Goal: Task Accomplishment & Management: Manage account settings

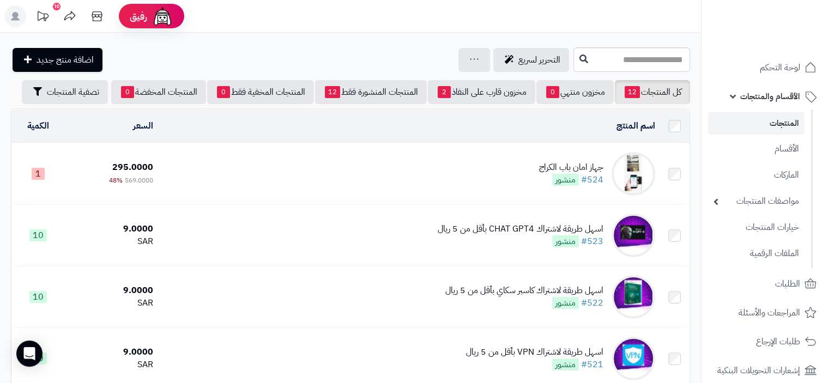
click at [532, 177] on td "جهاز امان باب الكراج #524 منشور" at bounding box center [409, 173] width 502 height 61
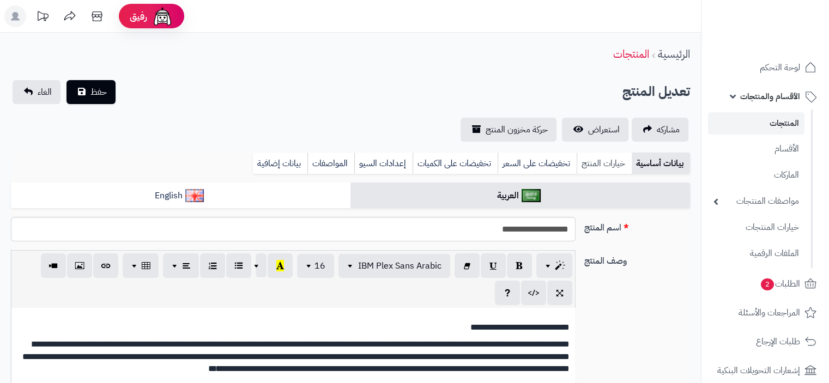
type input "******"
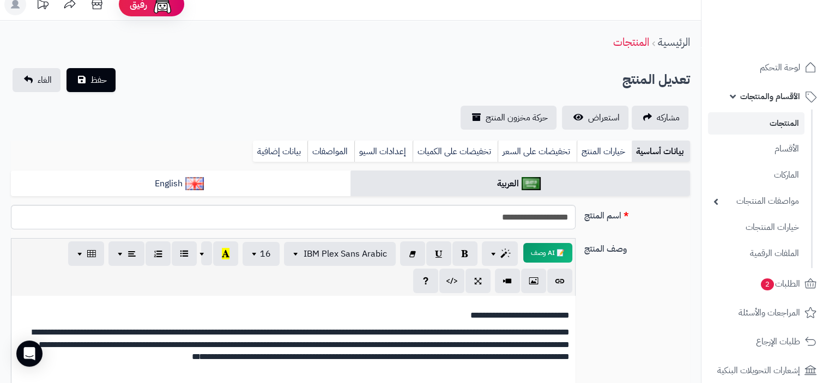
scroll to position [5, 0]
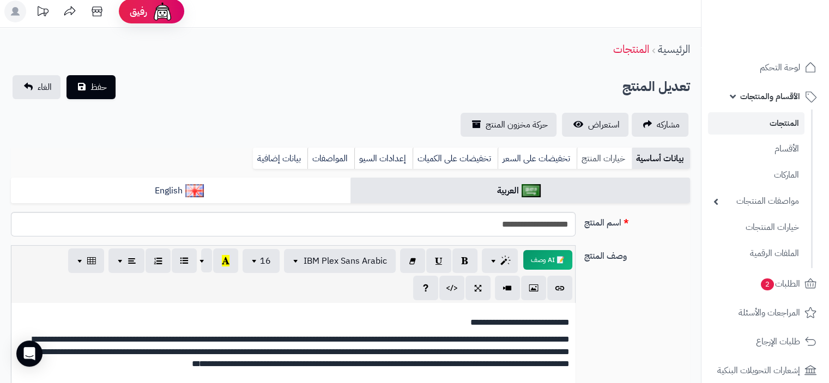
click at [609, 155] on link "خيارات المنتج" at bounding box center [604, 159] width 55 height 22
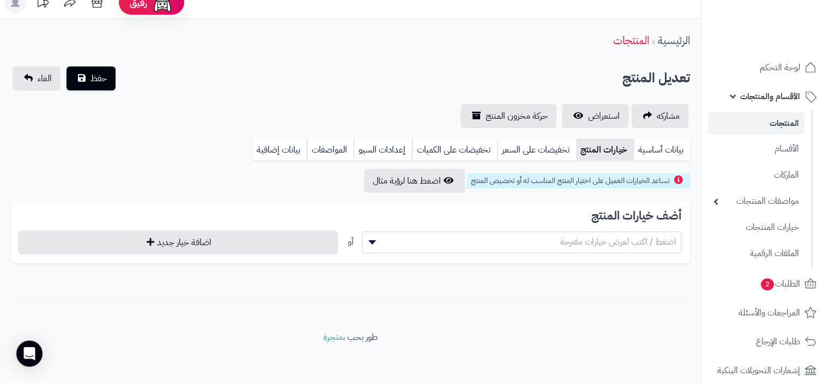
scroll to position [16, 0]
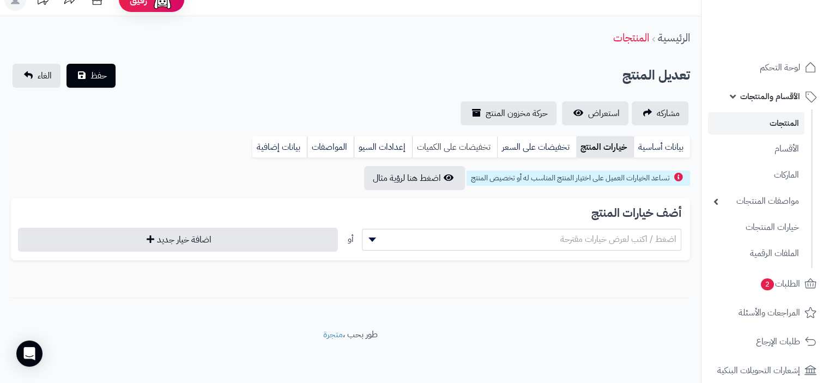
click at [448, 148] on link "تخفيضات على الكميات" at bounding box center [454, 147] width 85 height 22
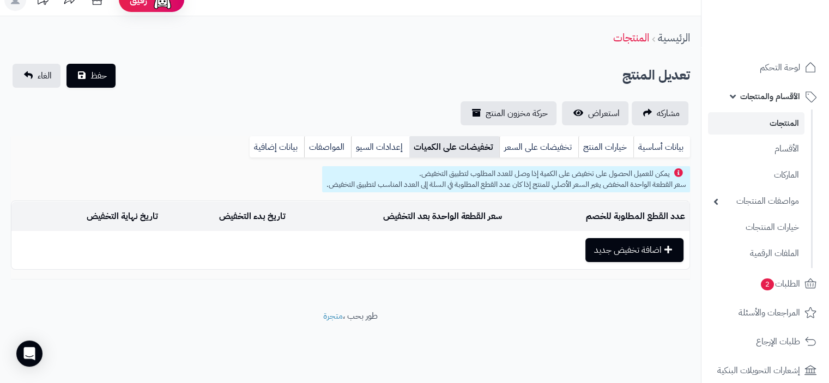
scroll to position [0, 0]
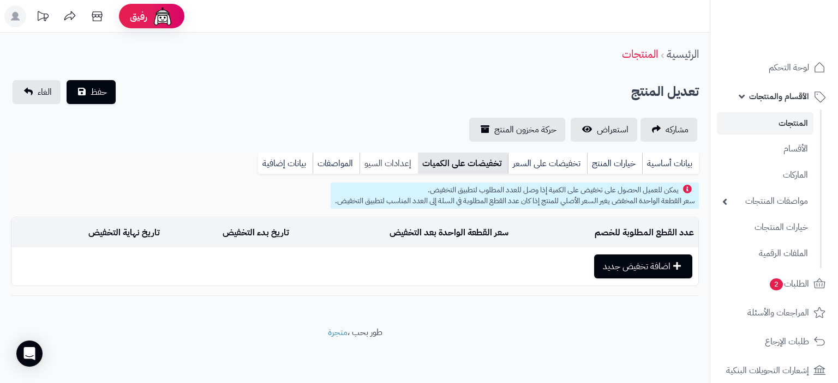
click at [388, 161] on link "إعدادات السيو" at bounding box center [388, 164] width 58 height 22
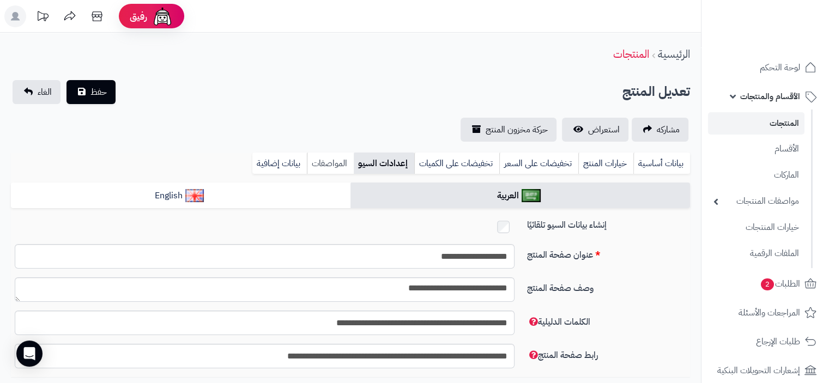
click at [340, 159] on link "المواصفات" at bounding box center [330, 164] width 47 height 22
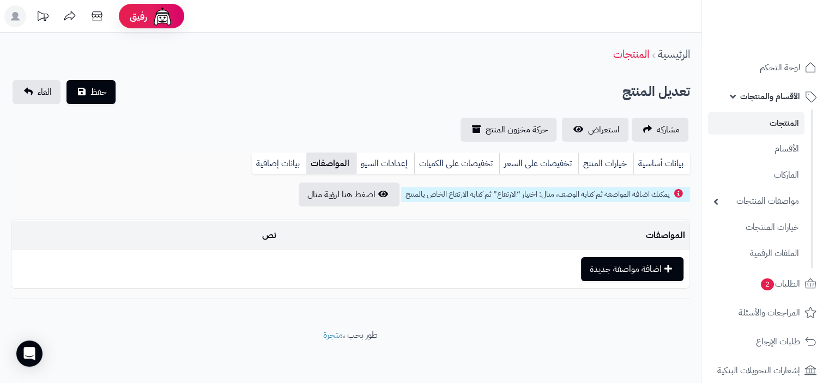
scroll to position [1, 0]
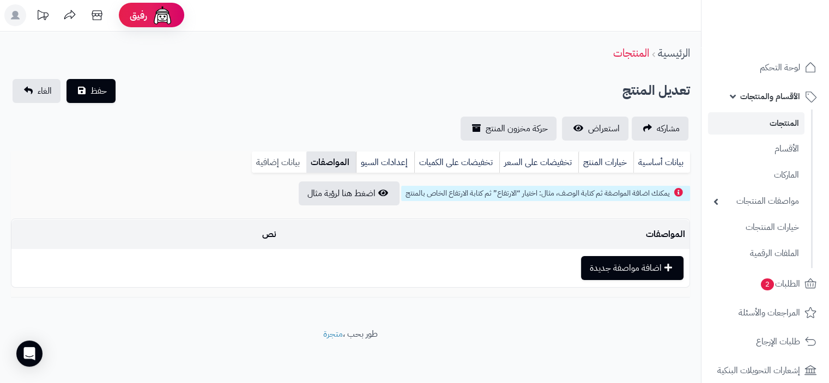
click at [271, 163] on link "بيانات إضافية" at bounding box center [279, 163] width 55 height 22
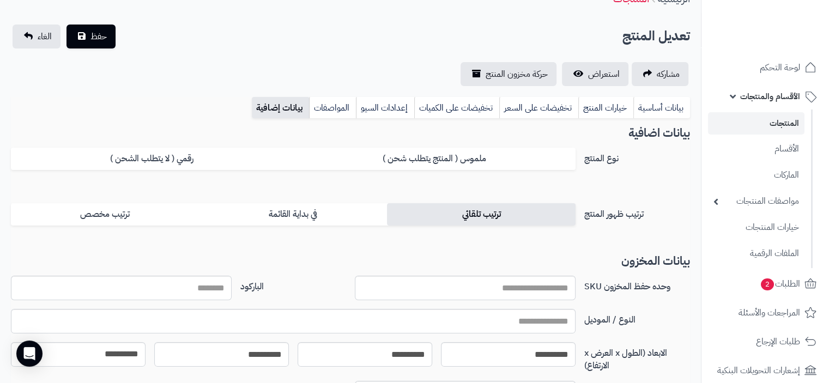
scroll to position [110, 0]
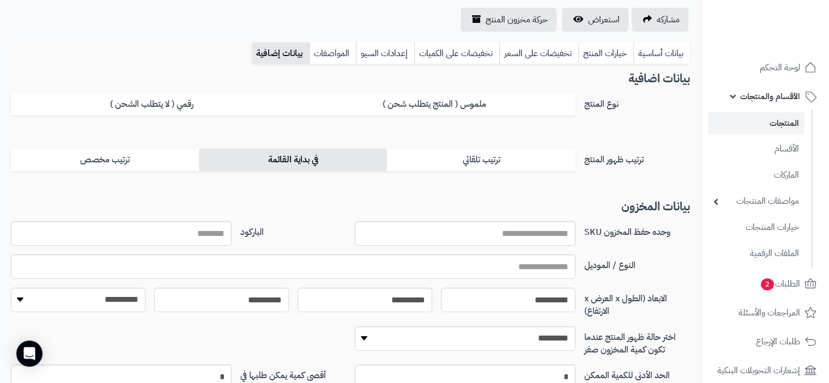
click at [356, 165] on label "في بداية القائمة" at bounding box center [293, 160] width 188 height 22
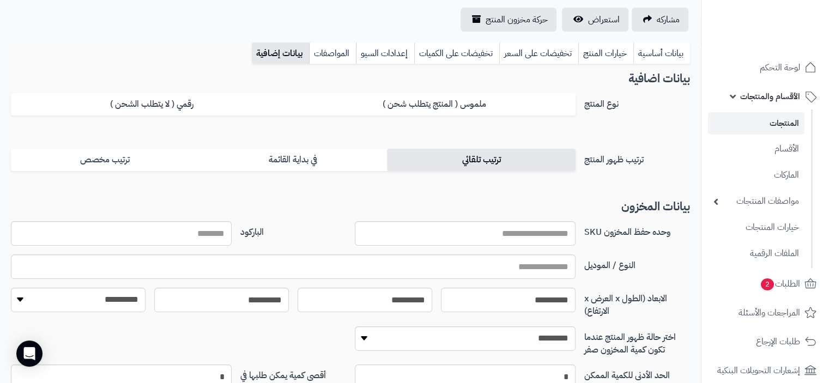
click at [401, 163] on label "ترتيب تلقائي" at bounding box center [481, 160] width 188 height 22
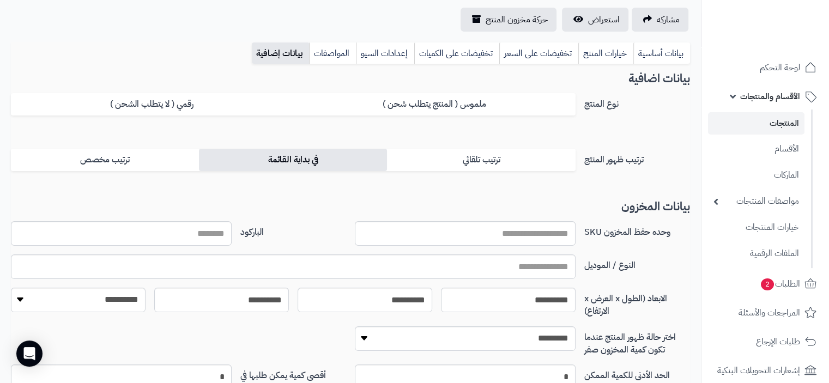
click at [271, 165] on label "في بداية القائمة" at bounding box center [293, 160] width 188 height 22
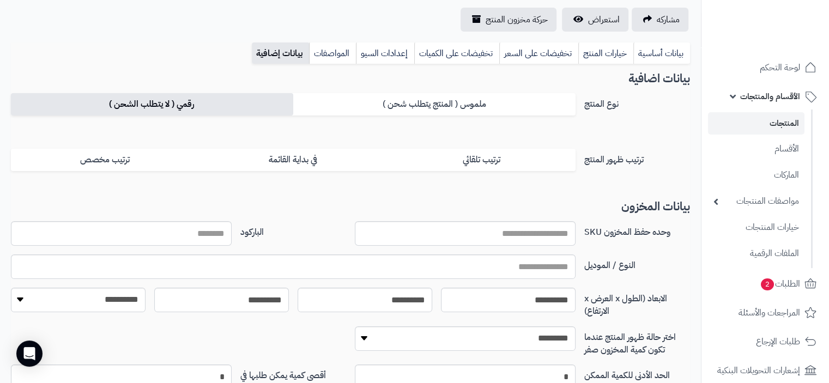
click at [258, 105] on label "رقمي ( لا يتطلب الشحن )" at bounding box center [152, 104] width 282 height 22
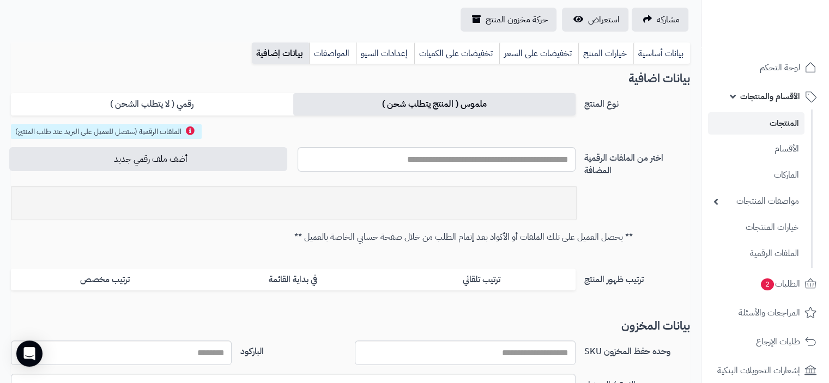
click at [344, 109] on label "ملموس ( المنتج يتطلب شحن )" at bounding box center [434, 104] width 282 height 22
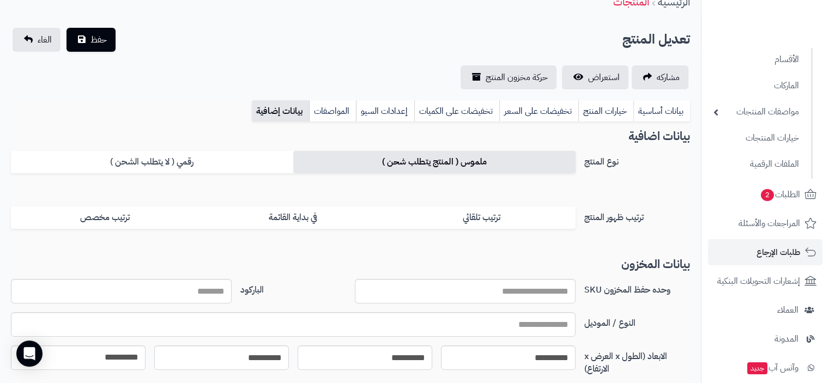
scroll to position [109, 0]
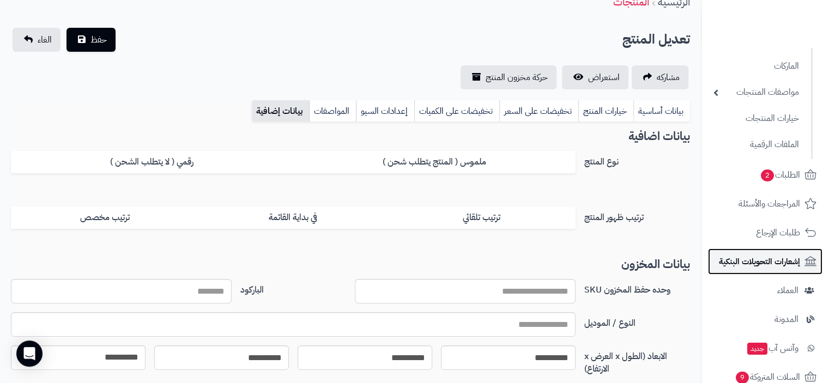
click at [767, 268] on span "إشعارات التحويلات البنكية" at bounding box center [759, 261] width 81 height 15
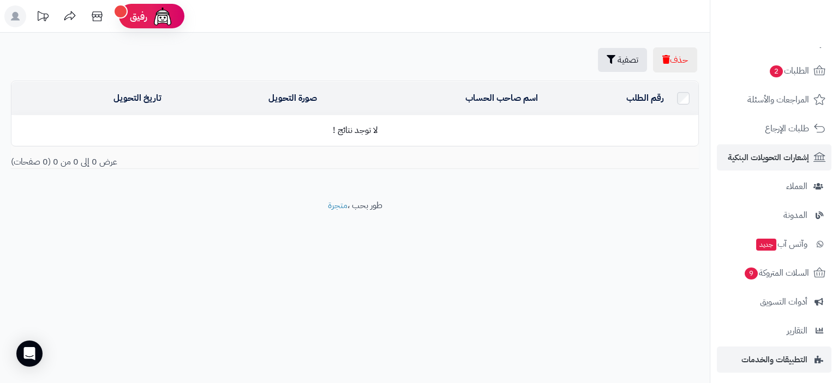
scroll to position [109, 0]
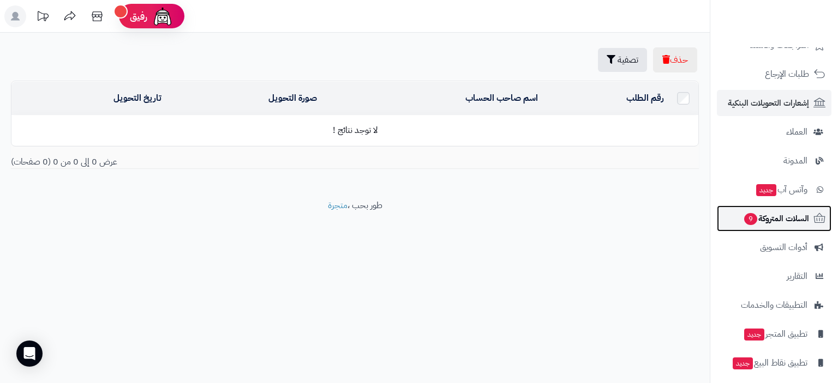
click at [772, 216] on span "السلات المتروكة 9" at bounding box center [776, 218] width 66 height 15
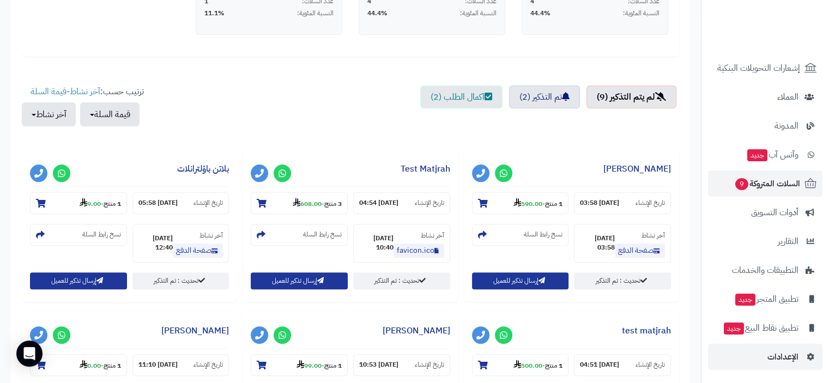
scroll to position [327, 0]
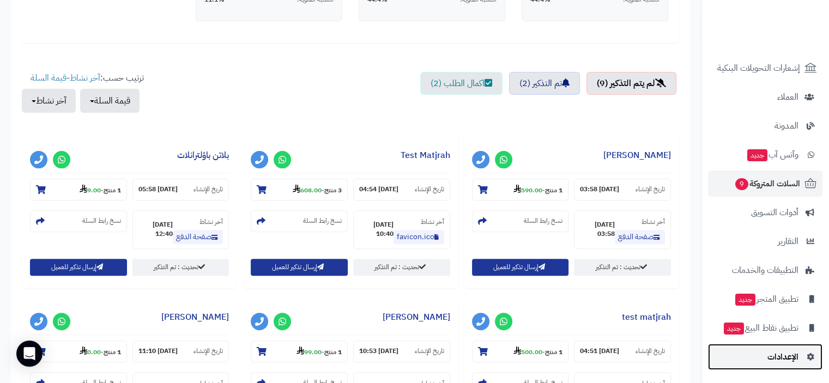
click at [768, 357] on link "الإعدادات" at bounding box center [765, 357] width 115 height 26
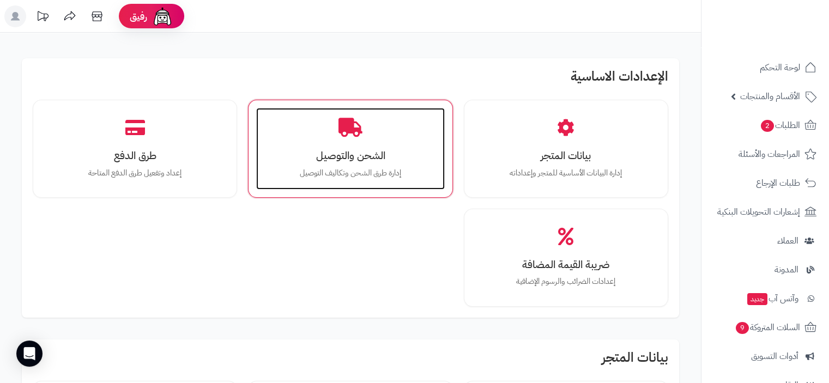
click at [383, 154] on h3 "الشحن والتوصيل" at bounding box center [350, 155] width 166 height 11
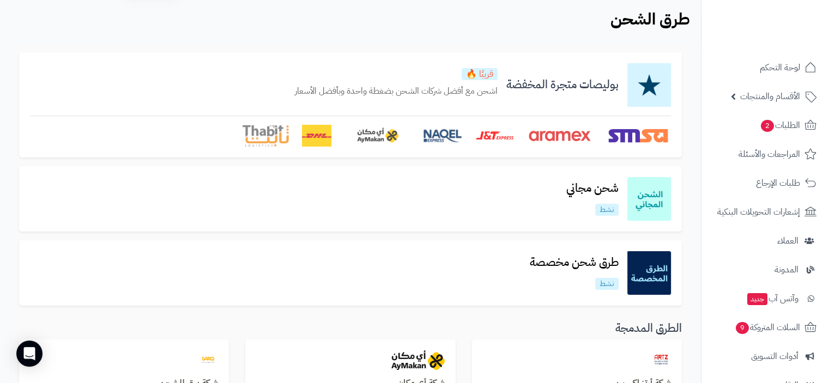
scroll to position [2, 0]
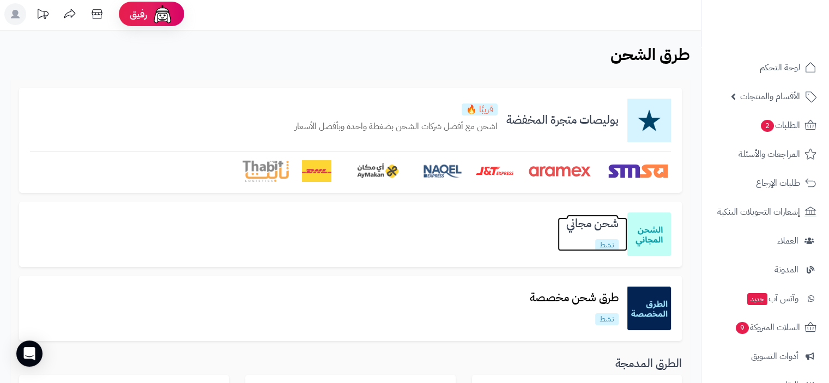
click at [562, 226] on h3 "شحن مجاني" at bounding box center [593, 224] width 70 height 13
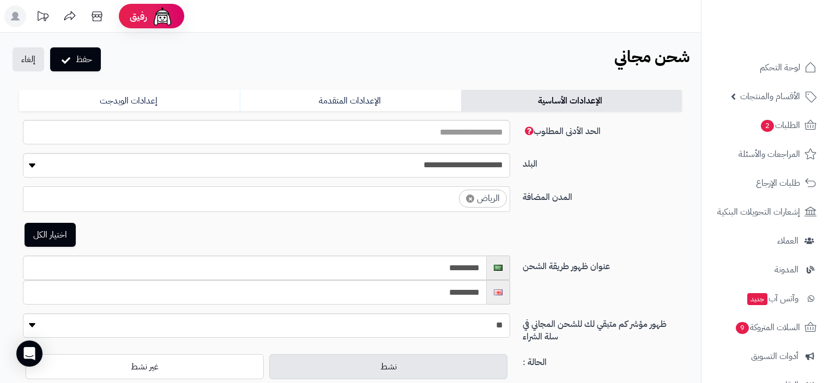
select select "***"
click at [482, 131] on input "***" at bounding box center [266, 132] width 487 height 25
click at [482, 133] on input "***" at bounding box center [266, 132] width 487 height 25
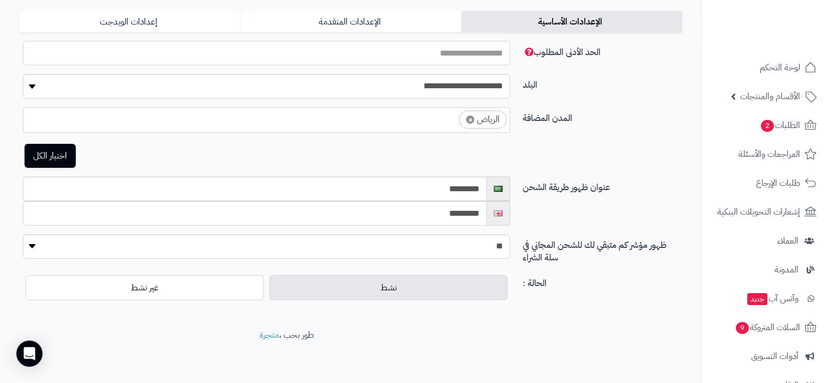
scroll to position [100, 0]
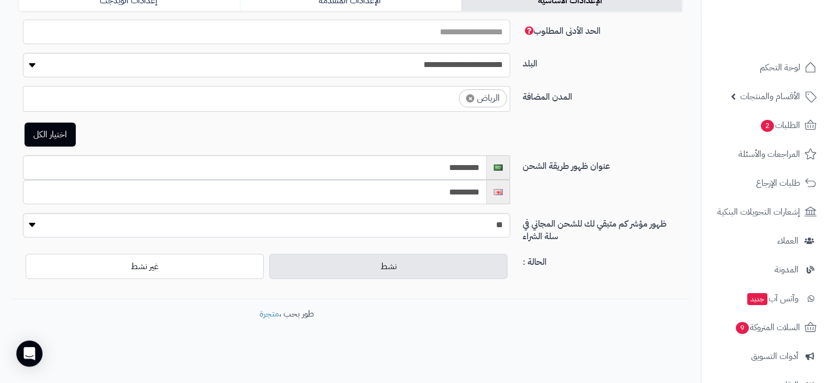
type input "***"
click at [417, 226] on select "** ***" at bounding box center [266, 225] width 487 height 25
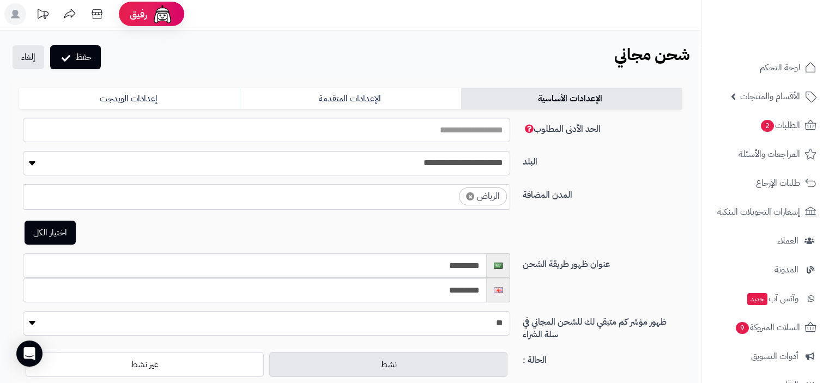
scroll to position [0, 0]
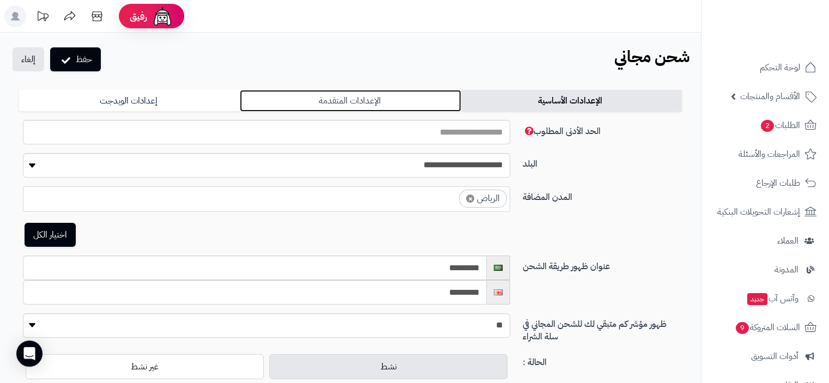
click at [299, 102] on link "الإعدادات المتقدمة" at bounding box center [350, 101] width 221 height 22
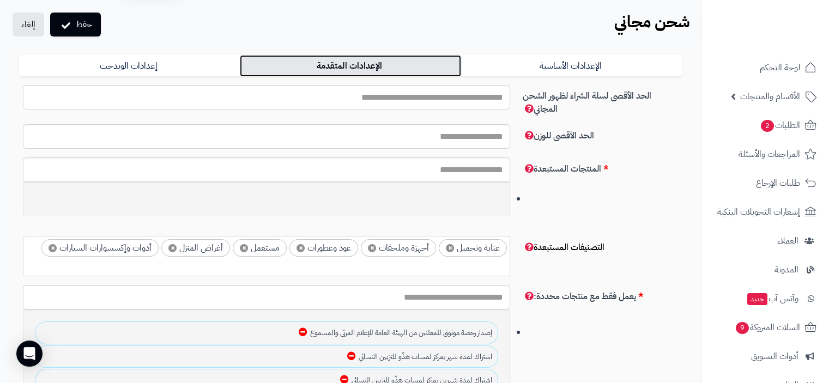
scroll to position [55, 0]
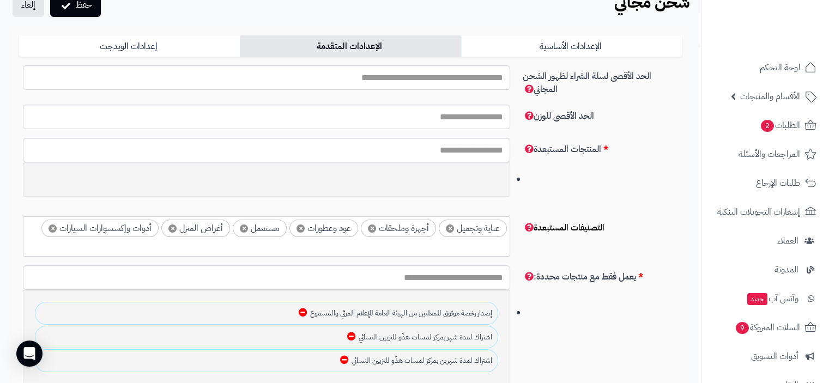
click at [372, 226] on span "×" at bounding box center [372, 229] width 8 height 8
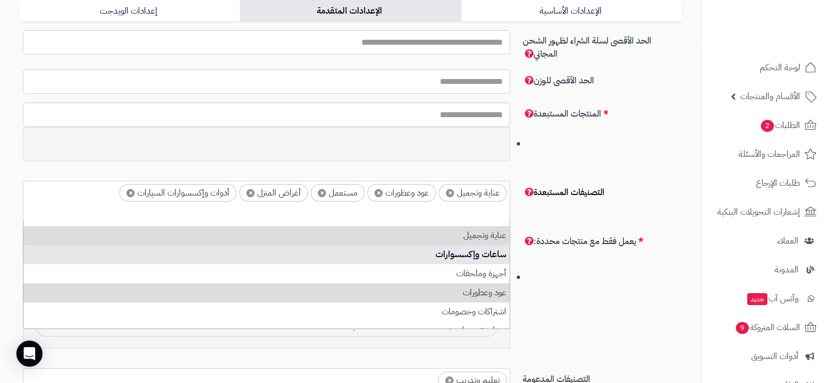
scroll to position [109, 0]
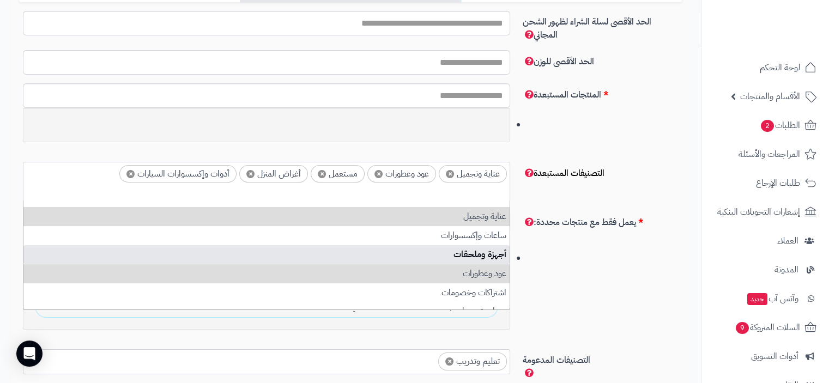
click at [570, 252] on div "يعمل فقط مع منتجات محددة: إصدار رخصة موثوق للمعلنين من الهيئة العامة للإعلام ال…" at bounding box center [351, 280] width 672 height 139
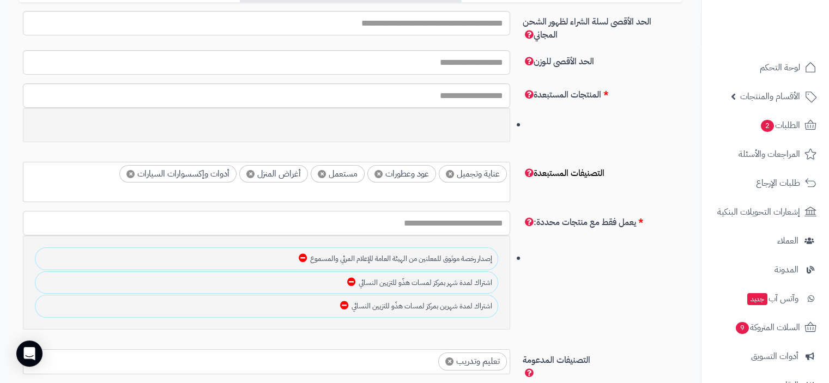
click at [475, 227] on input "text" at bounding box center [266, 223] width 487 height 25
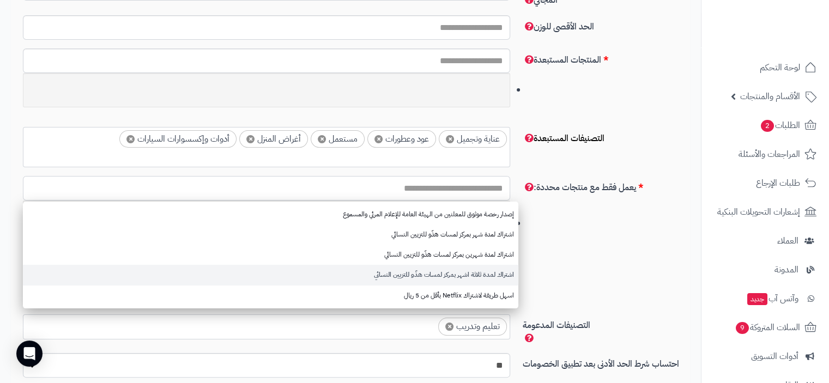
scroll to position [164, 0]
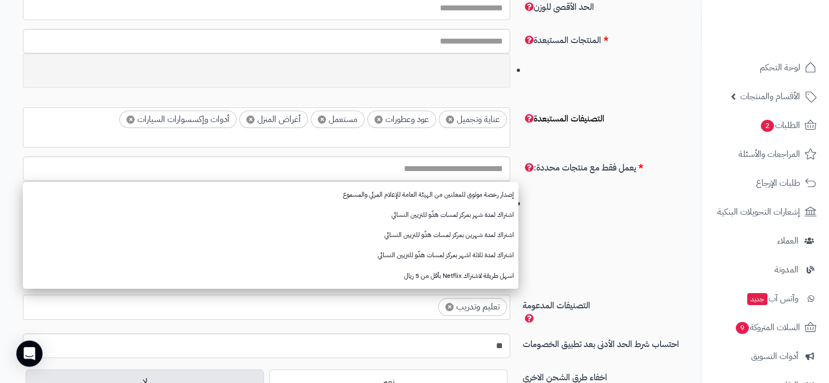
click at [558, 242] on div "يعمل فقط مع منتجات محددة: إصدار رخصة موثوق للمعلنين من الهيئة العامة للإعلام ال…" at bounding box center [351, 225] width 672 height 139
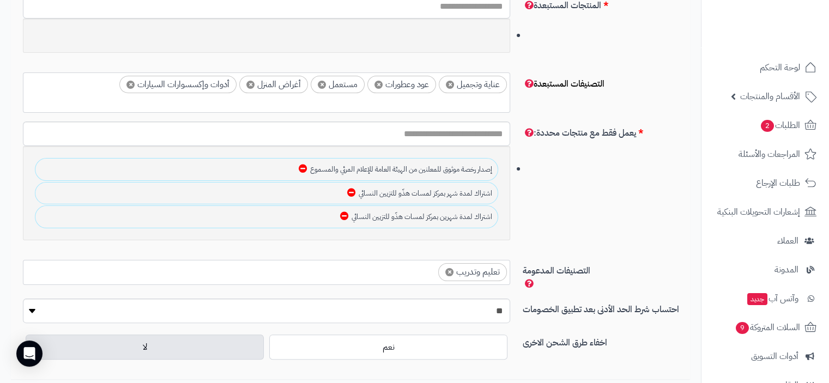
scroll to position [218, 0]
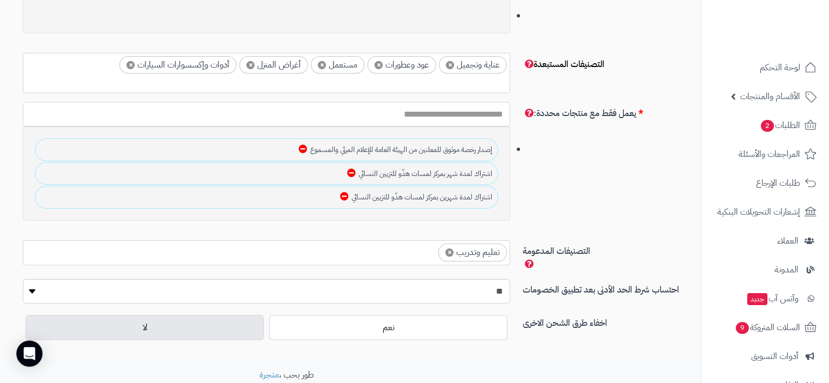
click at [155, 102] on input "text" at bounding box center [266, 114] width 487 height 25
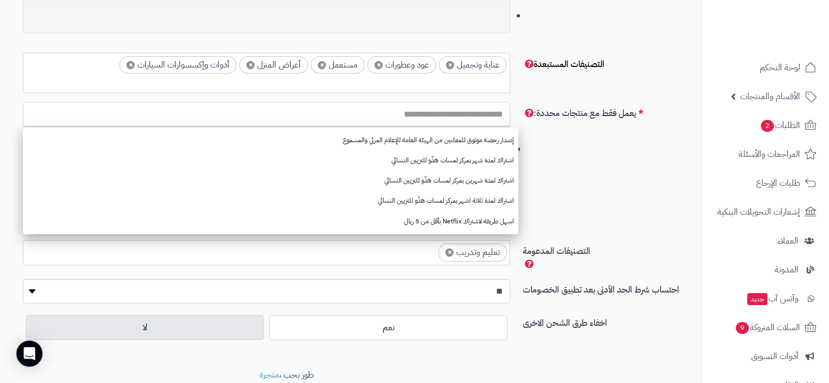
click at [159, 113] on input "text" at bounding box center [266, 114] width 487 height 25
click at [555, 160] on div "يعمل فقط مع منتجات محددة: إصدار رخصة موثوق للمعلنين من الهيئة العامة للإعلام ال…" at bounding box center [351, 171] width 672 height 139
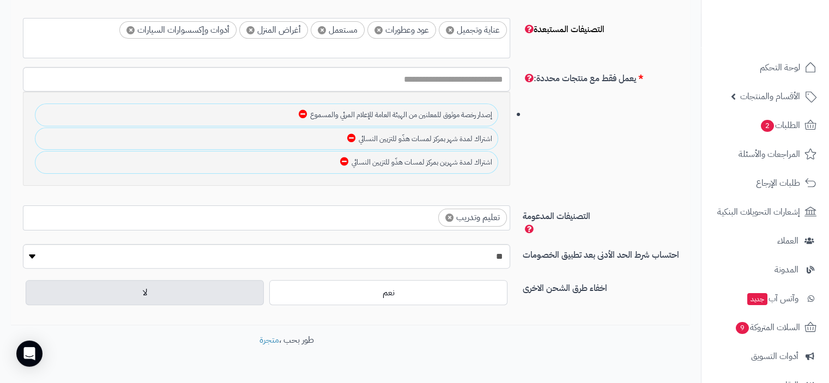
scroll to position [273, 0]
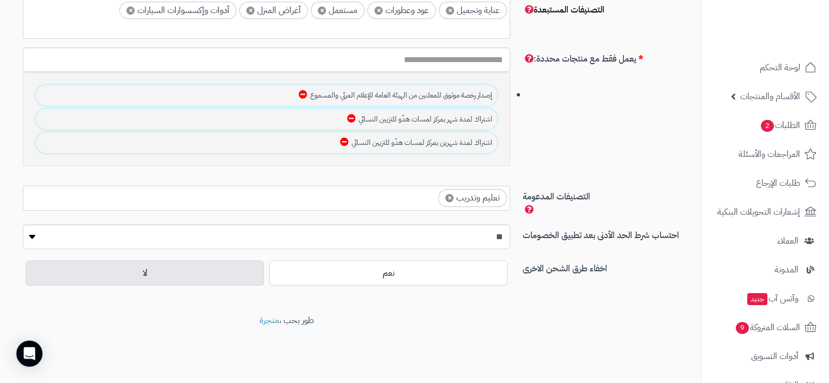
click at [416, 198] on ul "× تعليم وتدريب" at bounding box center [266, 196] width 486 height 21
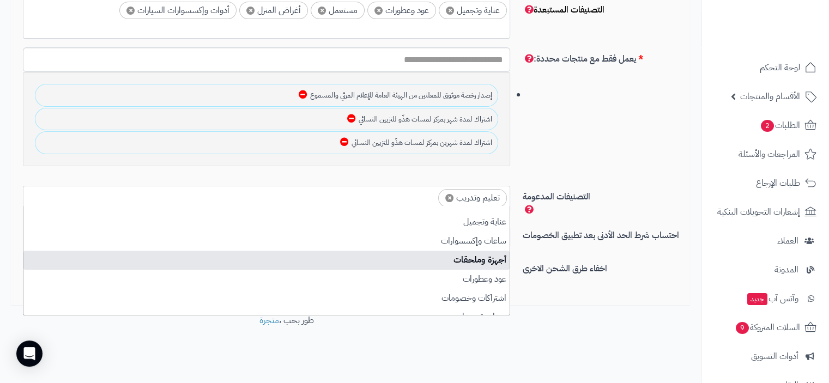
select select "***"
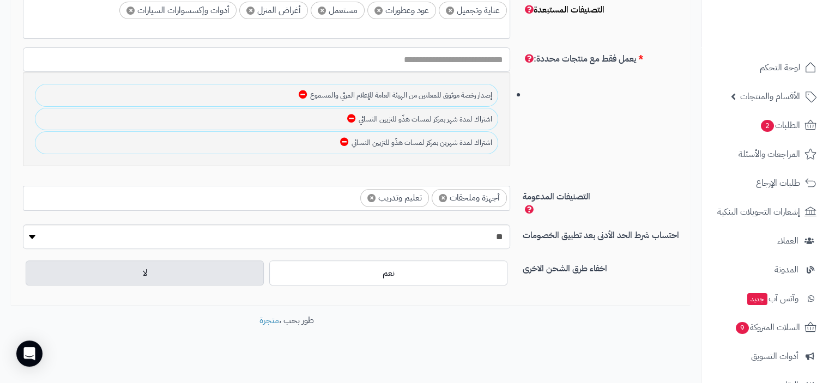
click at [367, 57] on input "text" at bounding box center [266, 59] width 487 height 25
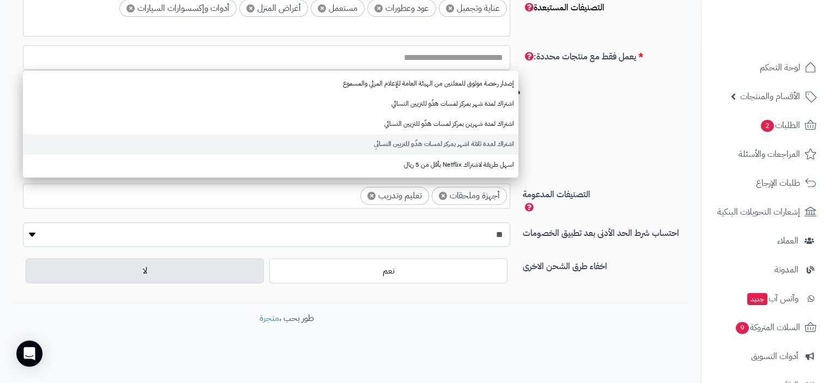
scroll to position [275, 0]
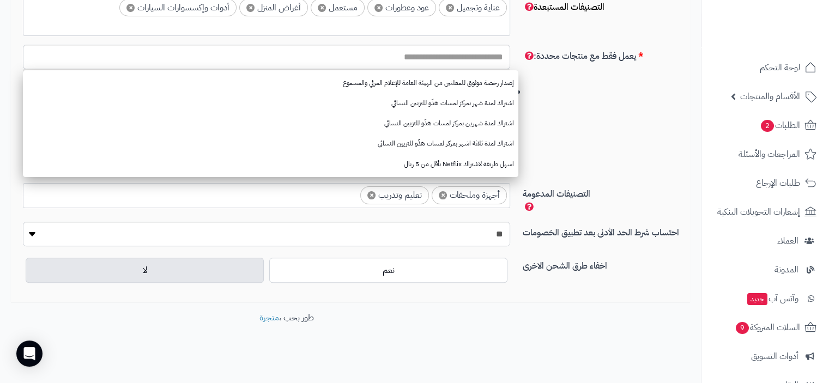
click at [530, 125] on div "يعمل فقط مع منتجات محددة: إصدار رخصة موثوق للمعلنين من الهيئة العامة للإعلام ال…" at bounding box center [351, 114] width 672 height 139
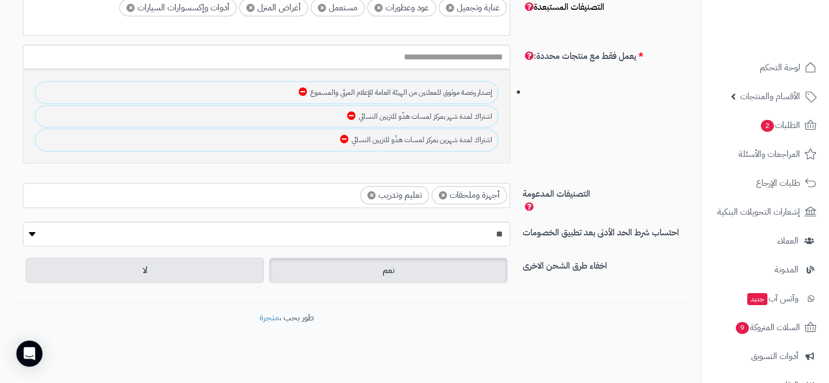
click at [363, 268] on label "نعم" at bounding box center [388, 270] width 238 height 25
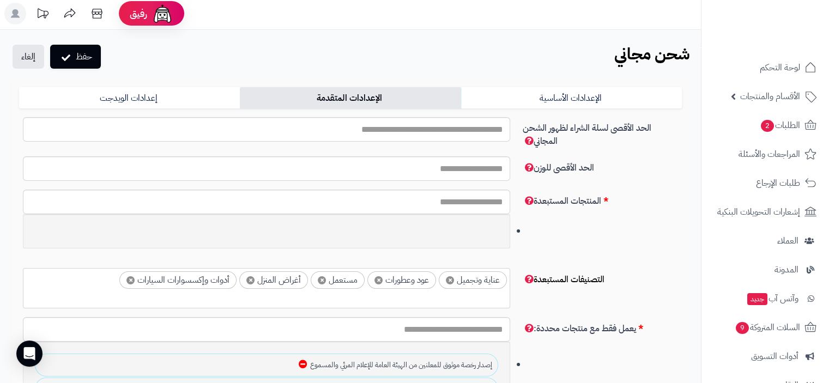
scroll to position [0, 0]
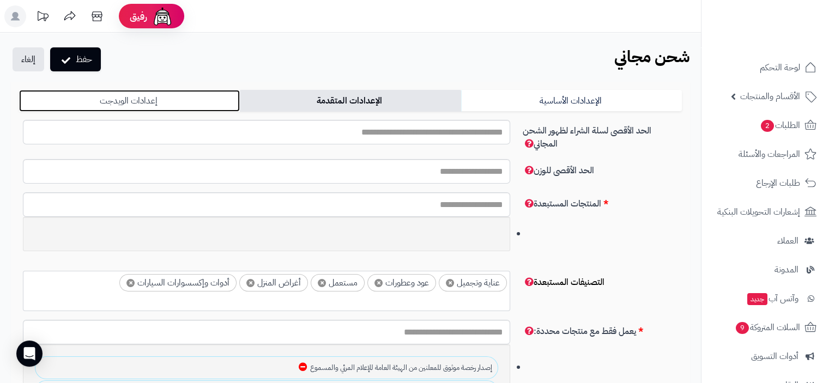
click at [154, 95] on link "إعدادات الويدجت" at bounding box center [129, 101] width 221 height 22
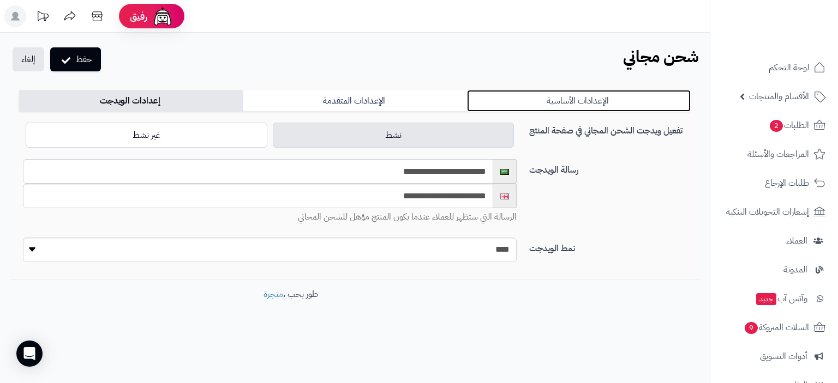
click at [563, 101] on link "الإعدادات الأساسية" at bounding box center [579, 101] width 224 height 22
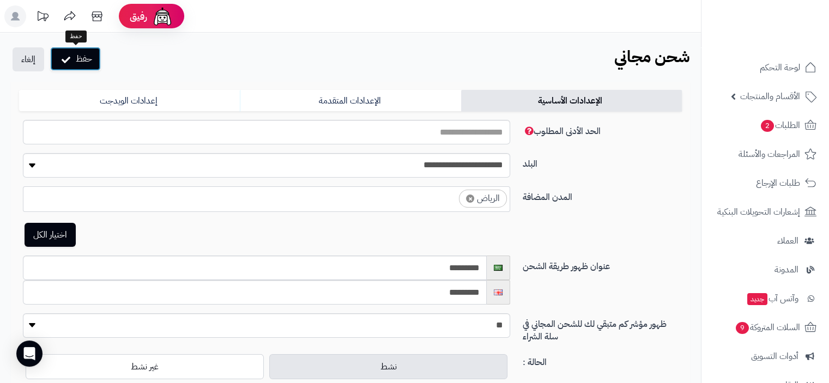
click at [91, 57] on button "حفظ" at bounding box center [75, 59] width 51 height 24
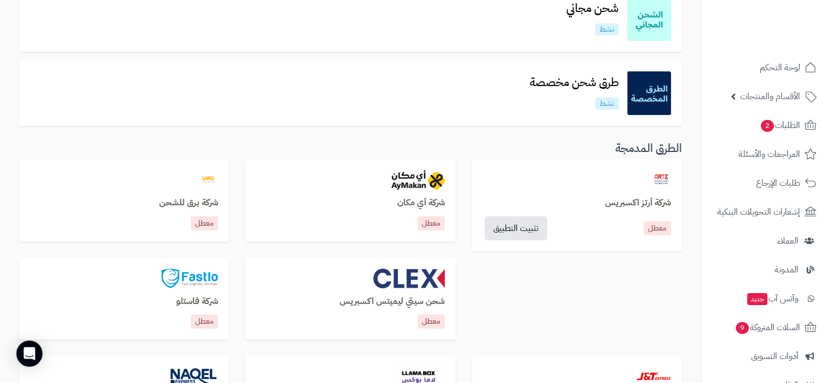
scroll to position [273, 0]
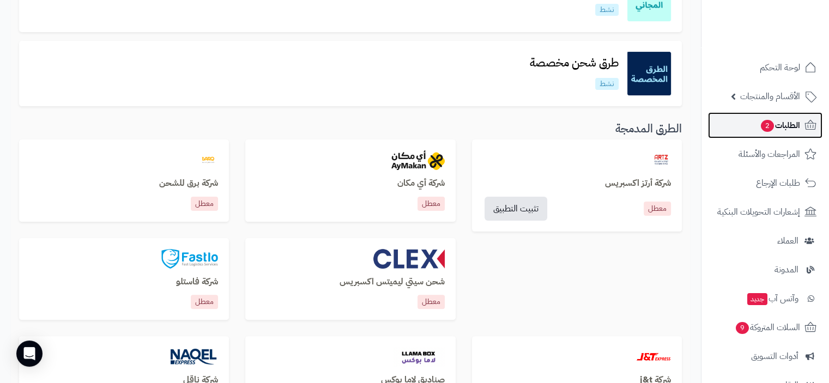
click at [782, 122] on span "الطلبات 2" at bounding box center [780, 125] width 40 height 15
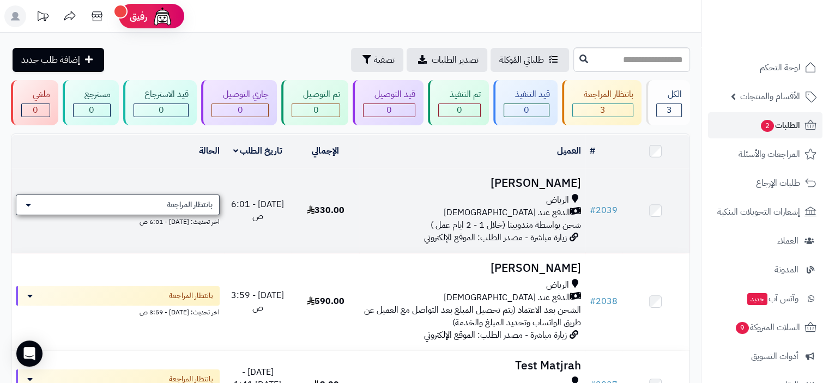
click at [157, 205] on div "بانتظار المراجعة" at bounding box center [118, 205] width 204 height 21
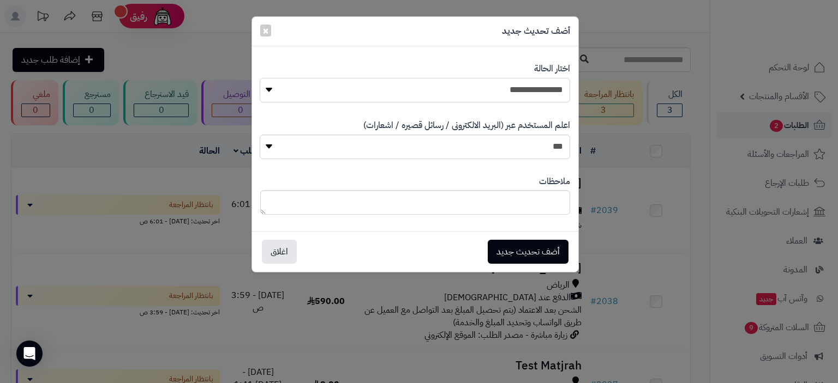
click at [438, 95] on select "**********" at bounding box center [415, 90] width 310 height 25
select select "**"
click at [260, 78] on select "**********" at bounding box center [415, 90] width 310 height 25
click at [513, 252] on button "أضف تحديث جديد" at bounding box center [527, 251] width 81 height 24
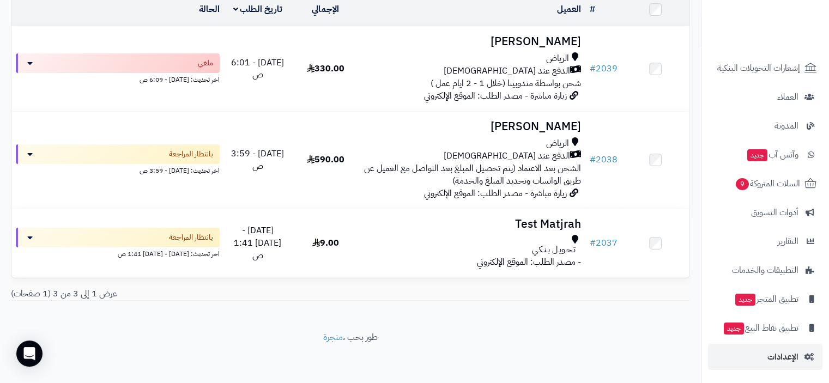
scroll to position [144, 0]
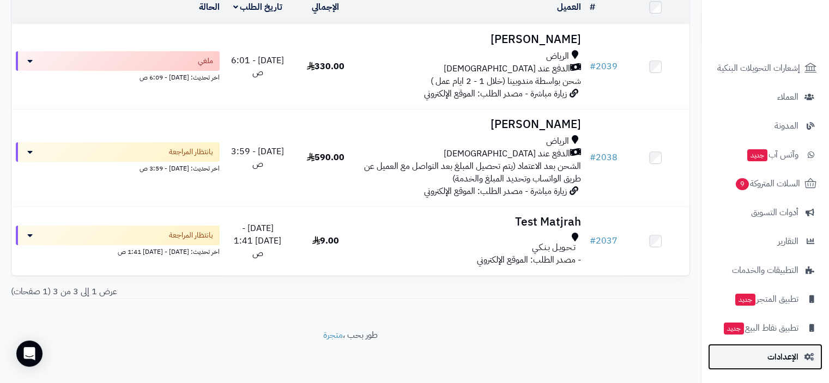
click at [777, 351] on span "الإعدادات" at bounding box center [783, 357] width 31 height 15
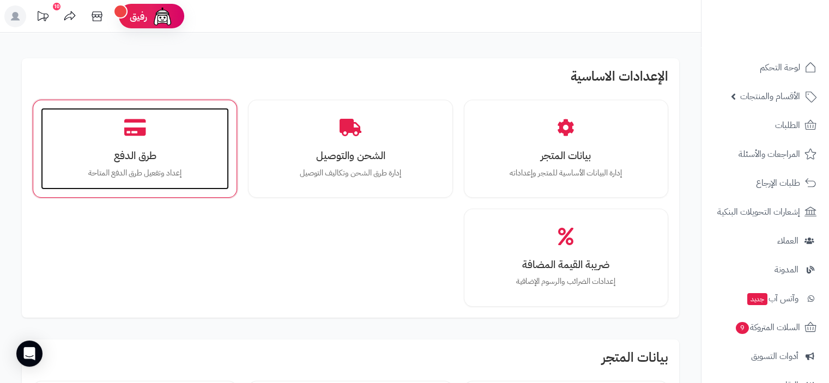
click at [164, 161] on h3 "طرق الدفع" at bounding box center [135, 155] width 166 height 11
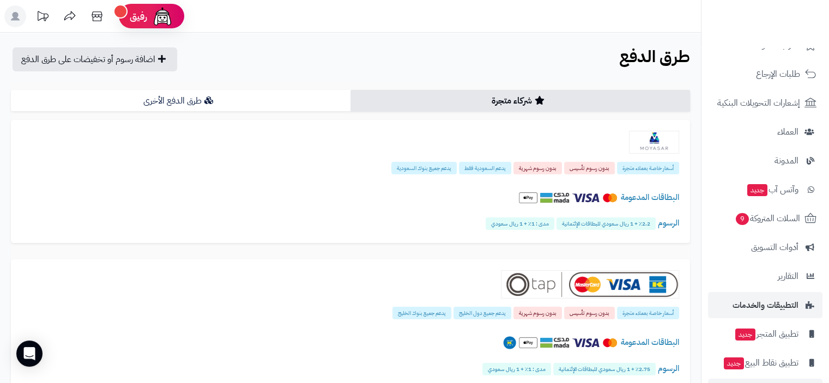
scroll to position [144, 0]
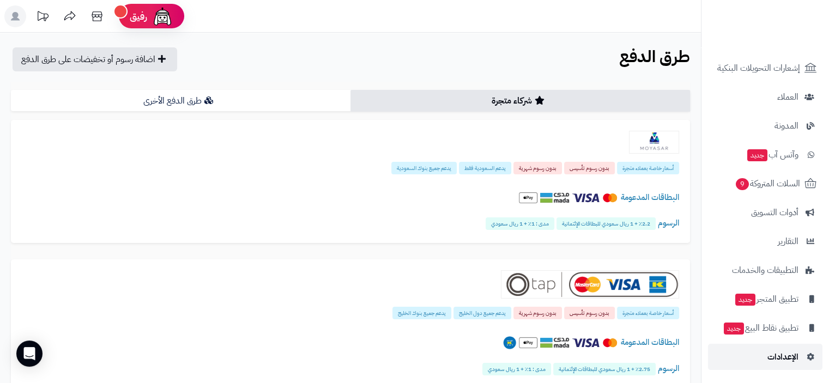
click at [772, 348] on link "الإعدادات" at bounding box center [765, 357] width 115 height 26
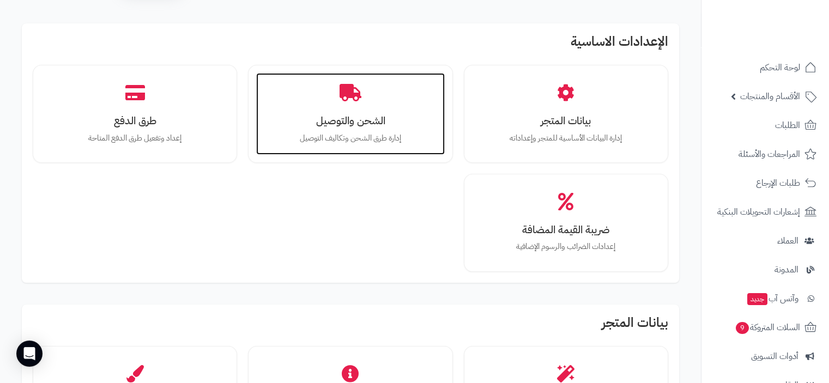
scroll to position [55, 0]
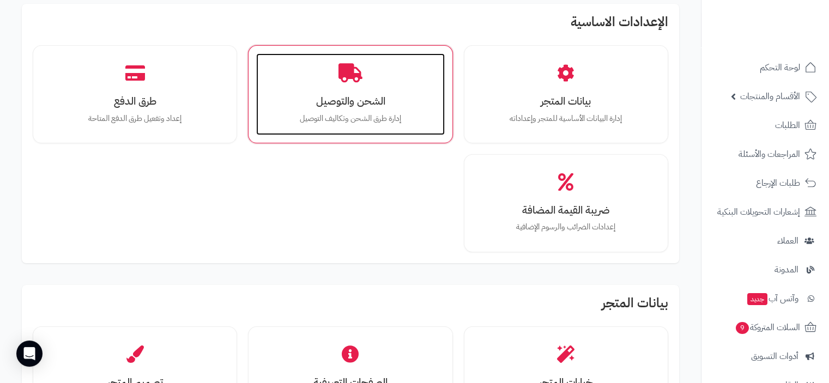
click at [364, 100] on h3 "الشحن والتوصيل" at bounding box center [350, 100] width 166 height 11
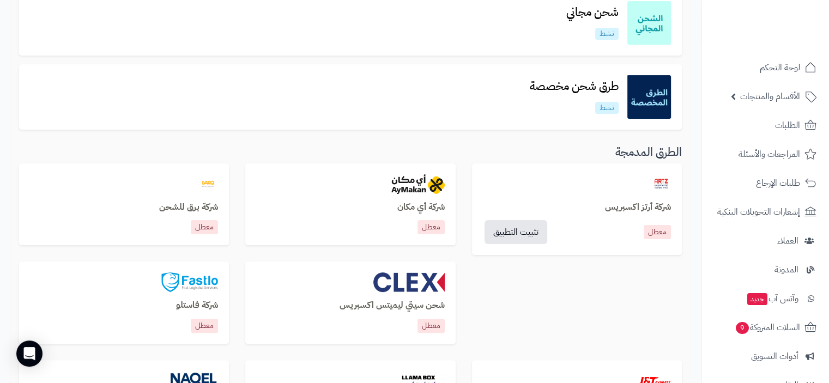
scroll to position [109, 0]
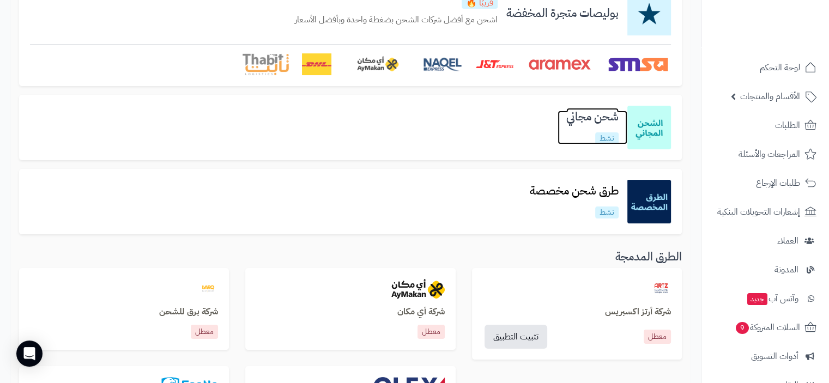
click at [591, 115] on h3 "شحن مجاني" at bounding box center [593, 117] width 70 height 13
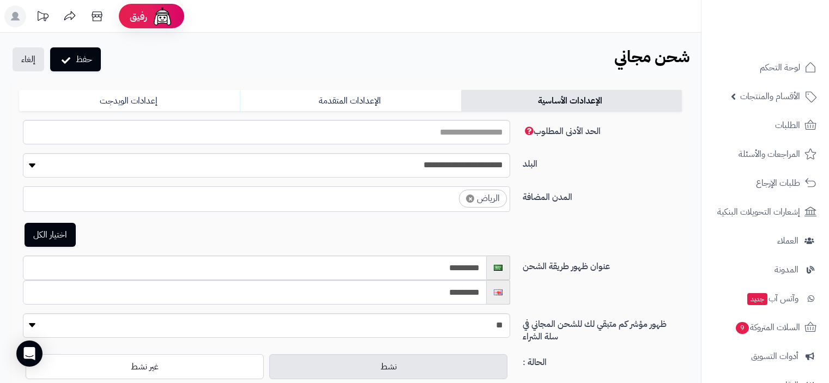
select select "***"
click at [459, 131] on input "***" at bounding box center [266, 132] width 487 height 25
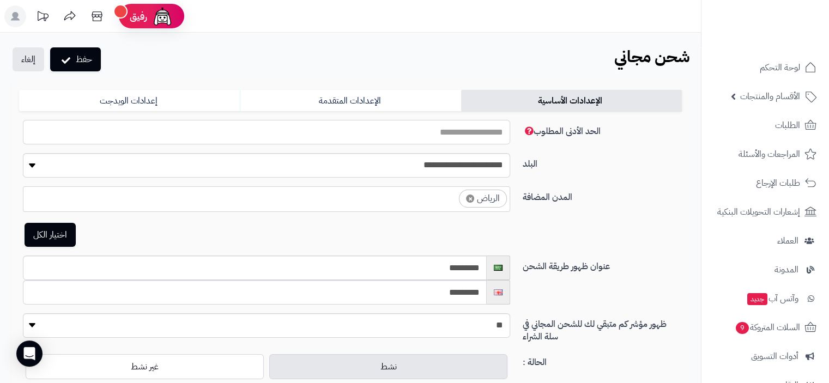
type input "***"
click at [91, 55] on button "حفظ" at bounding box center [75, 59] width 51 height 24
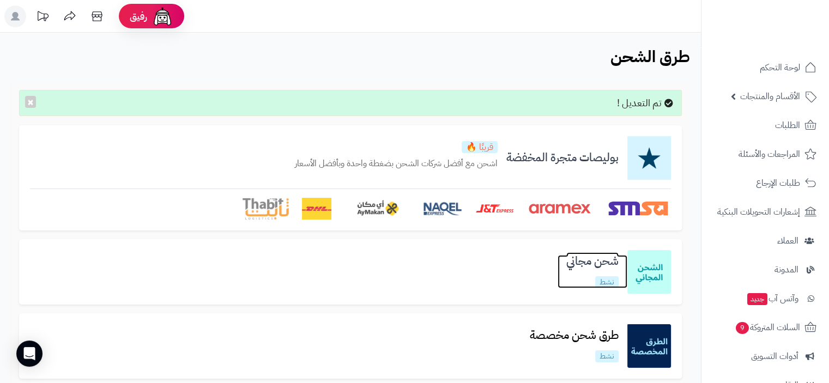
click at [585, 272] on link "شحن مجاني نشط" at bounding box center [593, 271] width 70 height 33
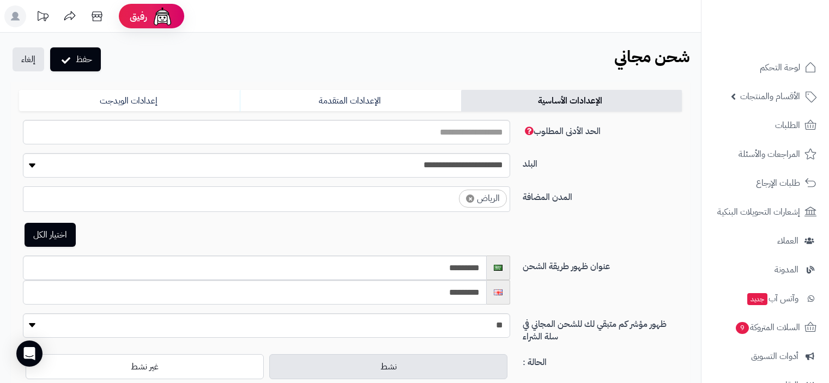
select select "***"
click at [386, 98] on link "الإعدادات المتقدمة" at bounding box center [350, 101] width 221 height 22
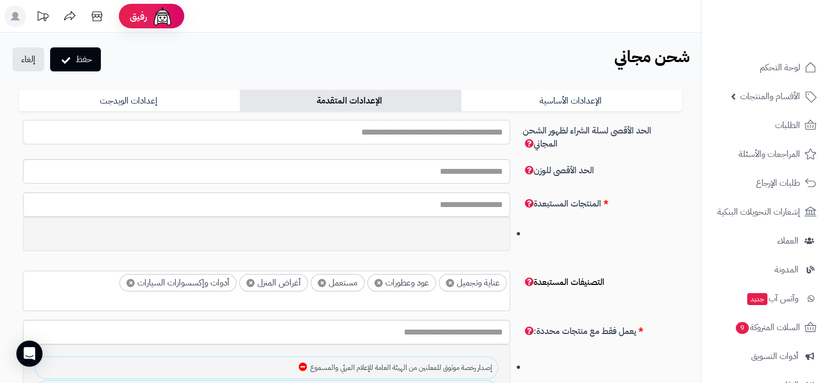
click at [469, 134] on input "الحد الأدنى المطلوب" at bounding box center [266, 132] width 487 height 25
type input "*"
click at [456, 172] on input "الحد الأدنى المطلوب" at bounding box center [266, 171] width 487 height 25
type input "*"
click at [495, 133] on input "*" at bounding box center [266, 132] width 487 height 25
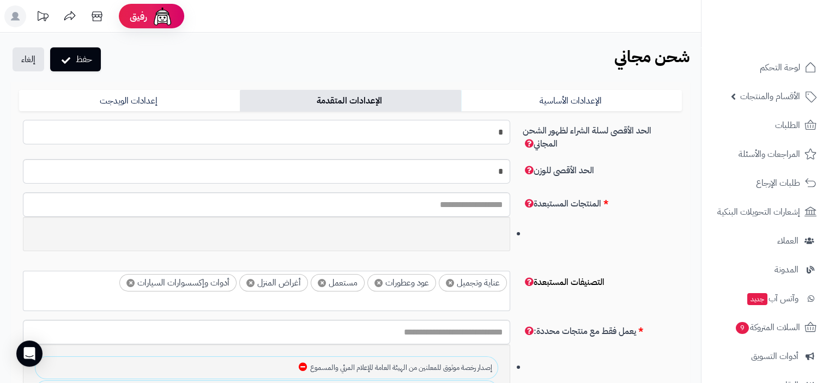
click at [495, 133] on input "*" at bounding box center [266, 132] width 487 height 25
type input "****"
click at [458, 177] on input "*" at bounding box center [266, 171] width 487 height 25
click at [458, 179] on input "*" at bounding box center [266, 171] width 487 height 25
click at [458, 176] on input "*" at bounding box center [266, 171] width 487 height 25
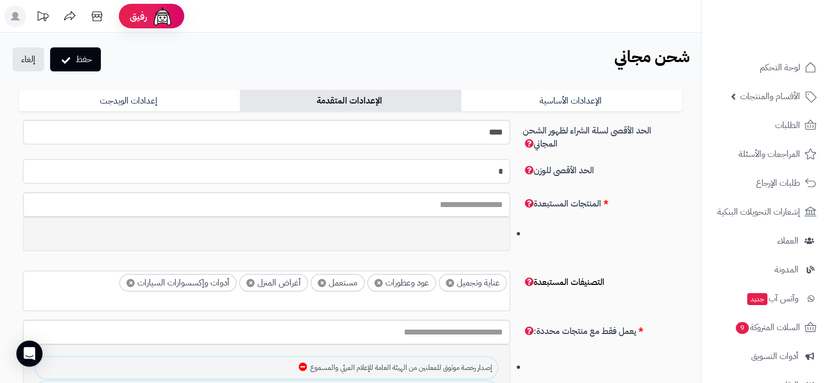
click at [459, 178] on input "*" at bounding box center [266, 171] width 487 height 25
click at [459, 176] on input "*" at bounding box center [266, 171] width 487 height 25
click at [462, 174] on input "*" at bounding box center [266, 171] width 487 height 25
click at [501, 172] on input "*" at bounding box center [266, 171] width 487 height 25
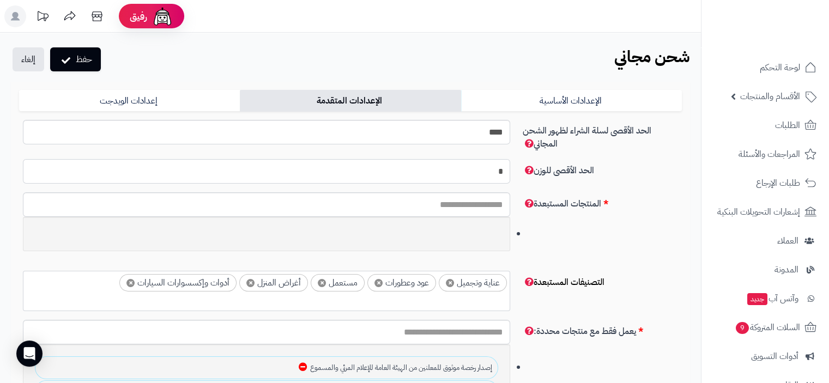
click at [501, 172] on input "*" at bounding box center [266, 171] width 487 height 25
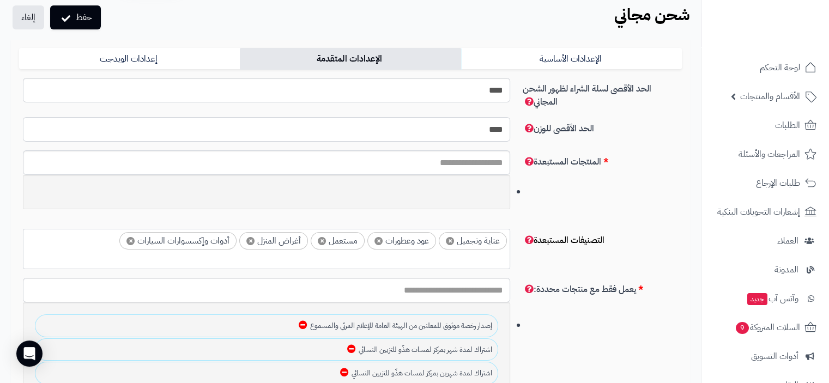
scroll to position [55, 0]
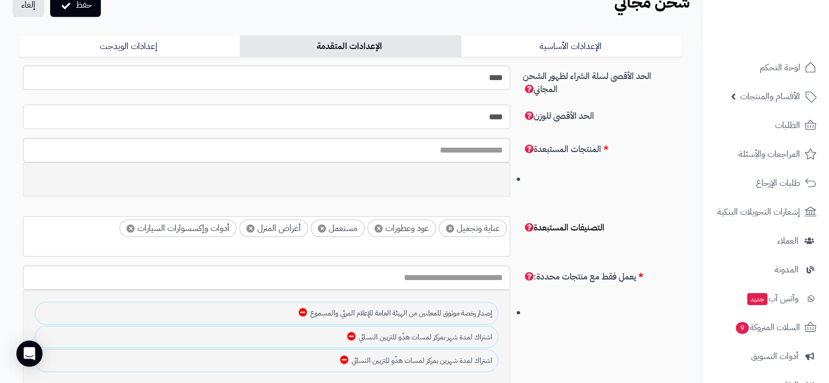
type input "****"
click at [436, 150] on input "text" at bounding box center [266, 150] width 487 height 25
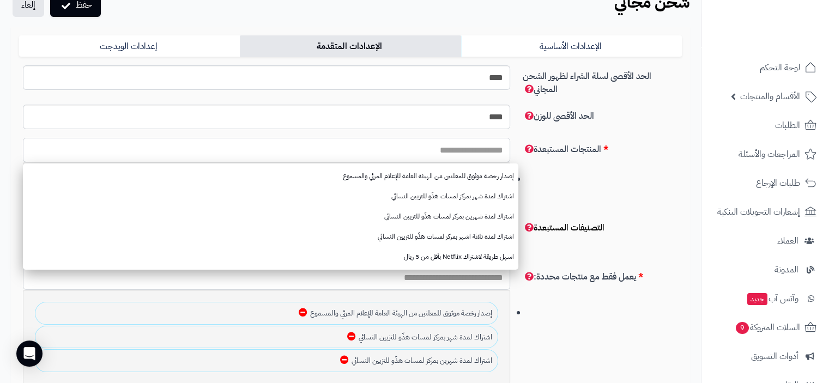
click at [436, 150] on input "text" at bounding box center [266, 150] width 487 height 25
click at [529, 178] on div "المنتجات المستبعدة إصدار رخصة موثوق للمعلنين من الهيئة العامة للإعلام المرئي وا…" at bounding box center [351, 177] width 672 height 79
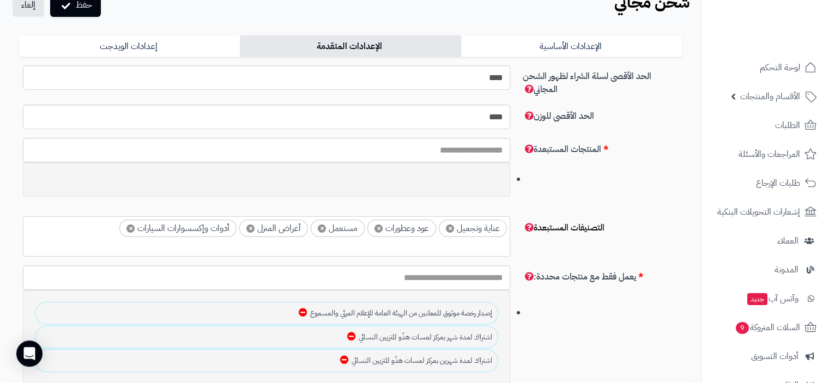
scroll to position [109, 0]
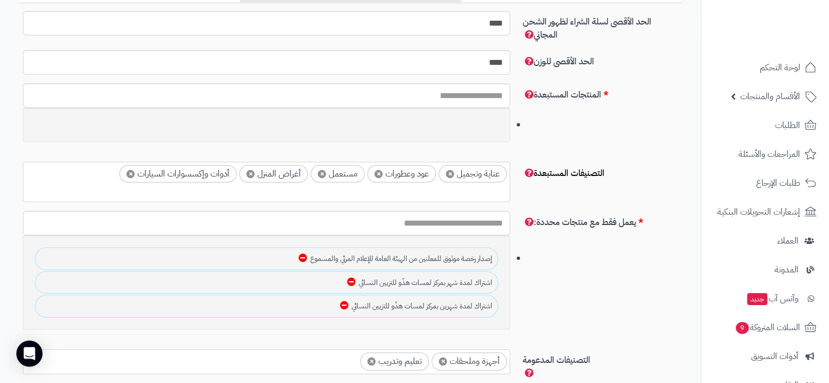
click at [448, 173] on span "×" at bounding box center [450, 174] width 8 height 8
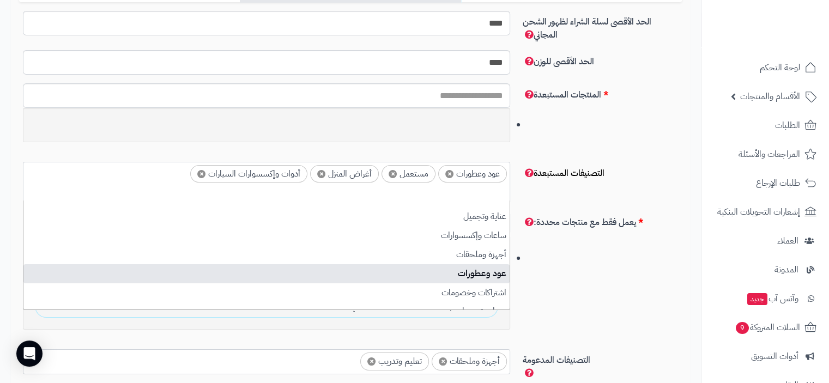
click at [448, 173] on span "×" at bounding box center [450, 174] width 8 height 8
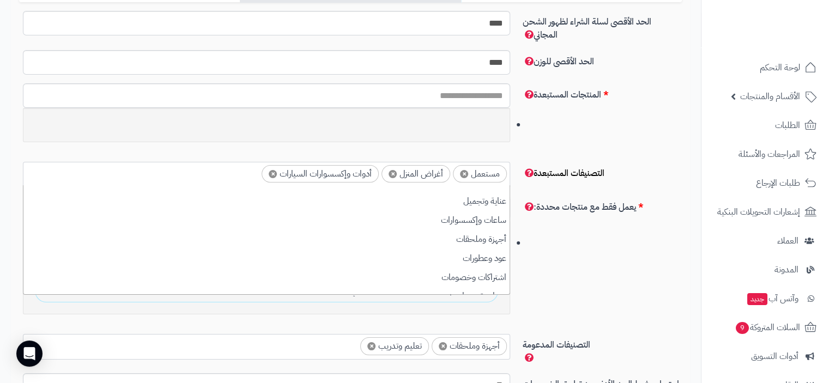
scroll to position [140, 0]
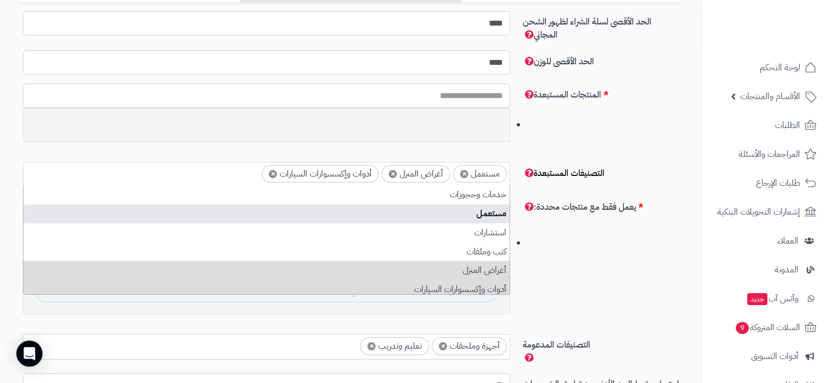
click at [460, 174] on span "×" at bounding box center [464, 174] width 8 height 8
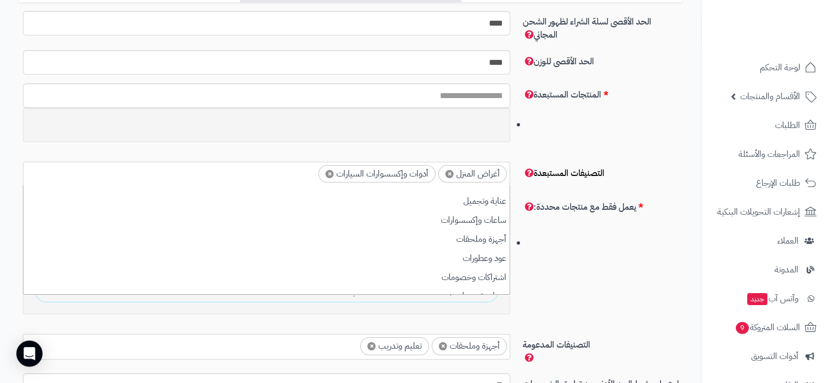
scroll to position [164, 0]
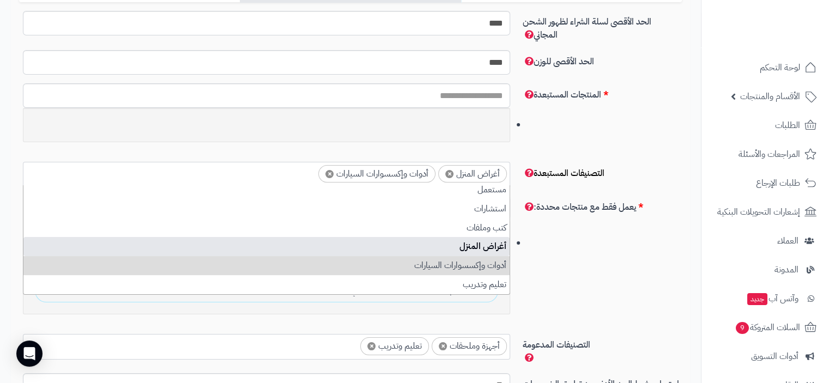
click at [448, 175] on span "×" at bounding box center [450, 174] width 8 height 8
select select "***"
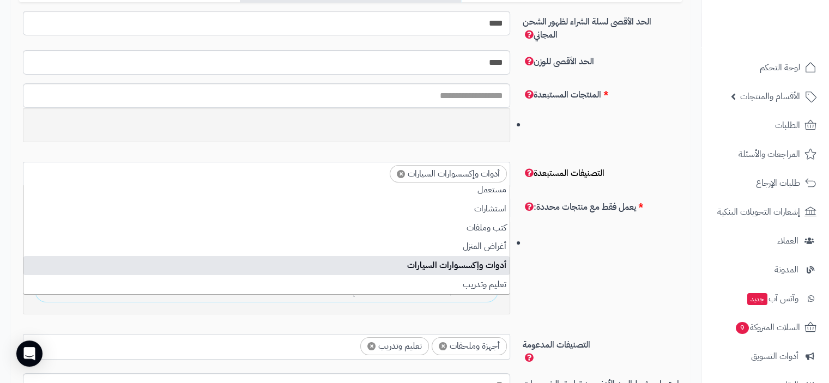
click at [397, 173] on span "×" at bounding box center [401, 174] width 8 height 8
select select
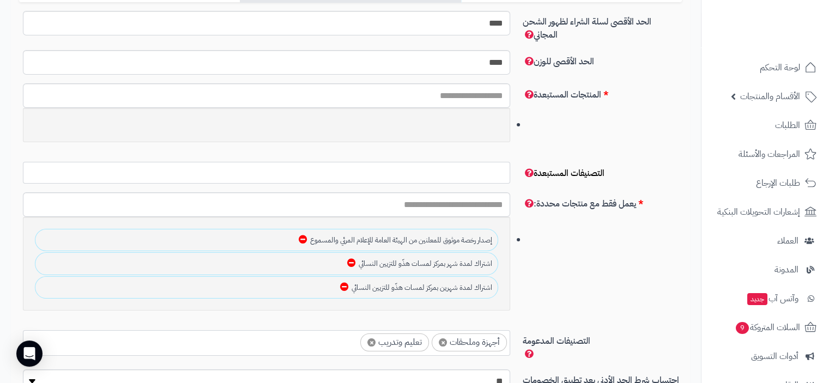
click at [580, 178] on section "**********" at bounding box center [351, 177] width 672 height 31
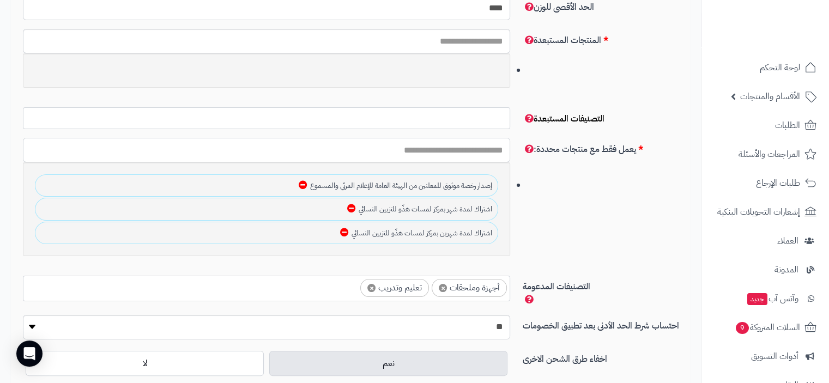
click at [412, 148] on input "text" at bounding box center [266, 150] width 487 height 25
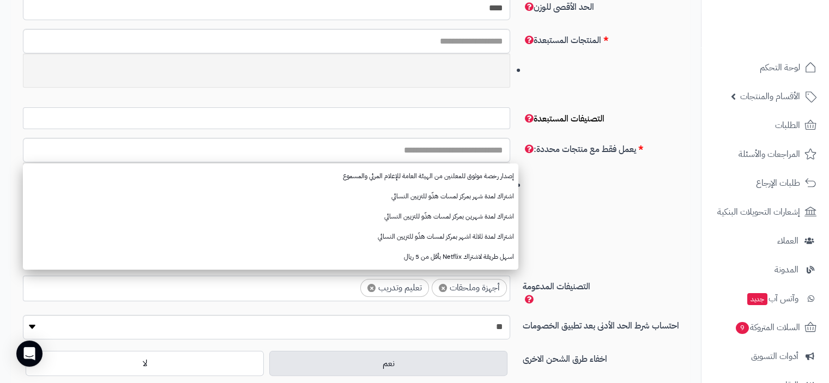
click at [519, 139] on label "يعمل فقط مع منتجات محددة:" at bounding box center [603, 147] width 168 height 18
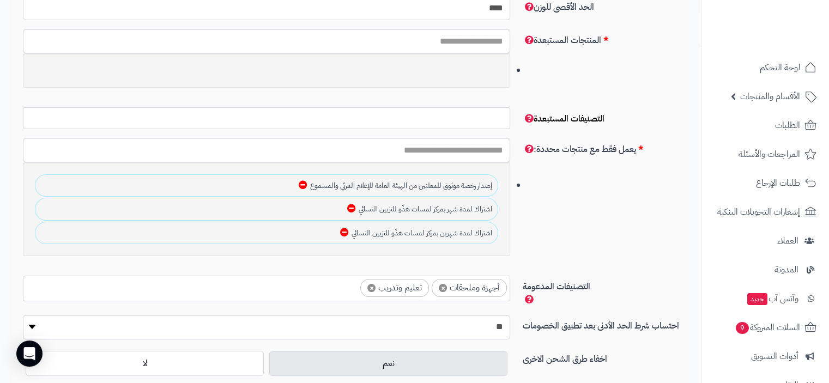
click at [300, 183] on icon at bounding box center [303, 184] width 9 height 9
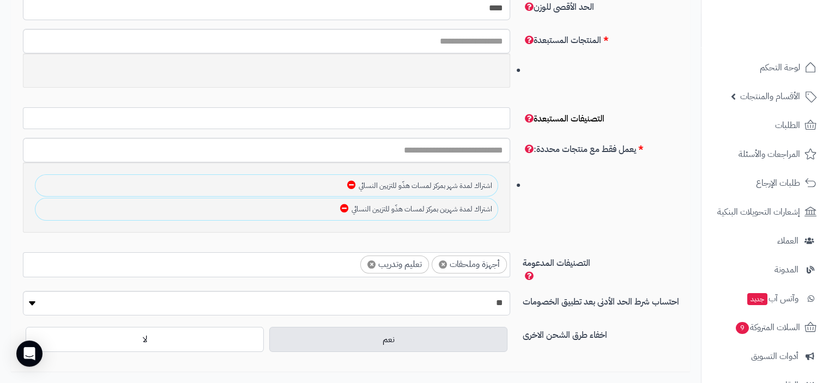
click at [352, 182] on icon at bounding box center [351, 184] width 9 height 9
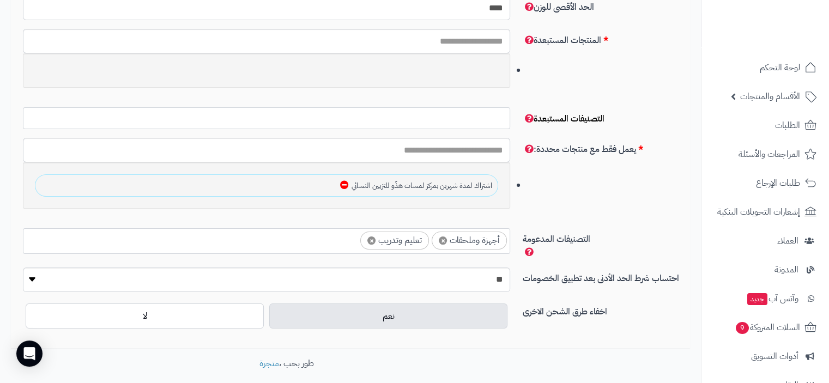
click at [345, 185] on icon at bounding box center [344, 184] width 9 height 9
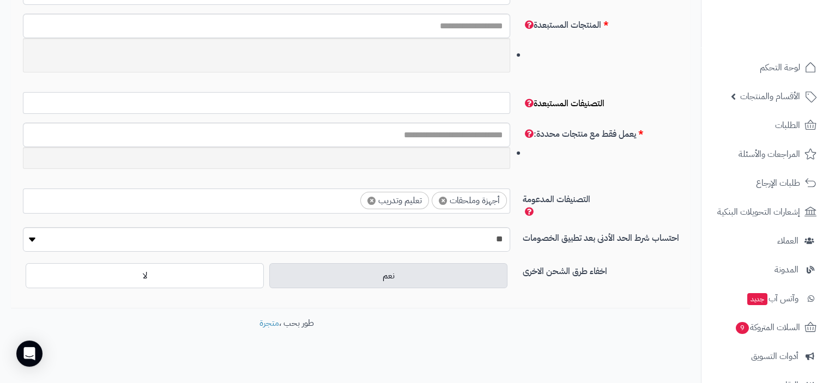
scroll to position [188, 0]
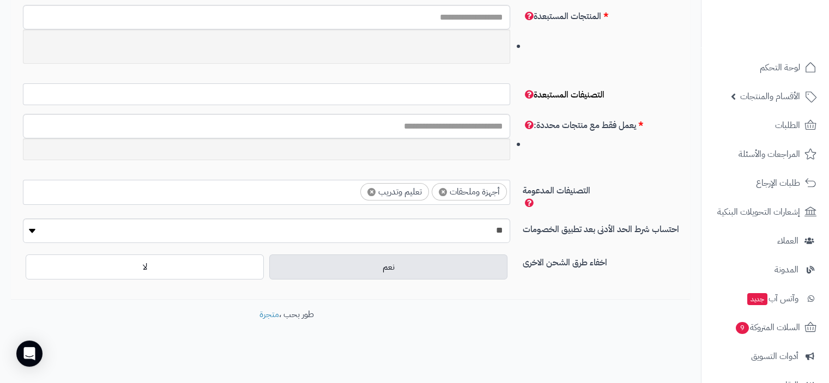
click at [322, 189] on input "search" at bounding box center [276, 189] width 164 height 13
click at [270, 190] on input "search" at bounding box center [205, 189] width 164 height 13
click at [173, 187] on input "search" at bounding box center [112, 189] width 164 height 13
click at [209, 188] on input "search" at bounding box center [190, 189] width 164 height 13
click at [169, 194] on ul "× عناية وتجميل × ساعات وإكسسوارات × أجهزة وملحقات × تعليم وتدريب" at bounding box center [266, 190] width 486 height 21
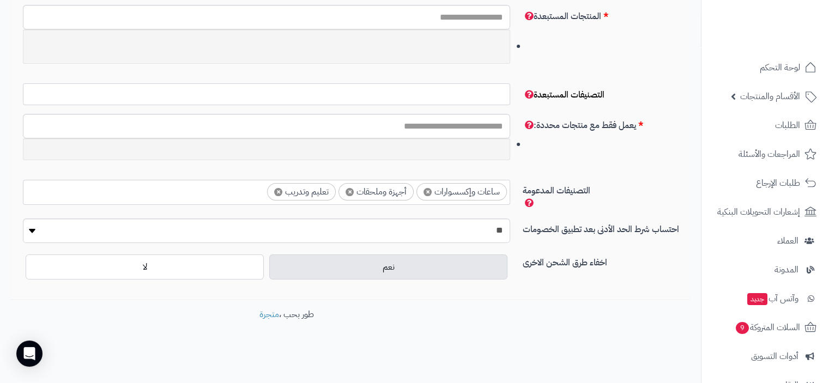
click at [222, 195] on ul "× ساعات وإكسسوارات × أجهزة وملحقات × تعليم وتدريب" at bounding box center [266, 190] width 486 height 21
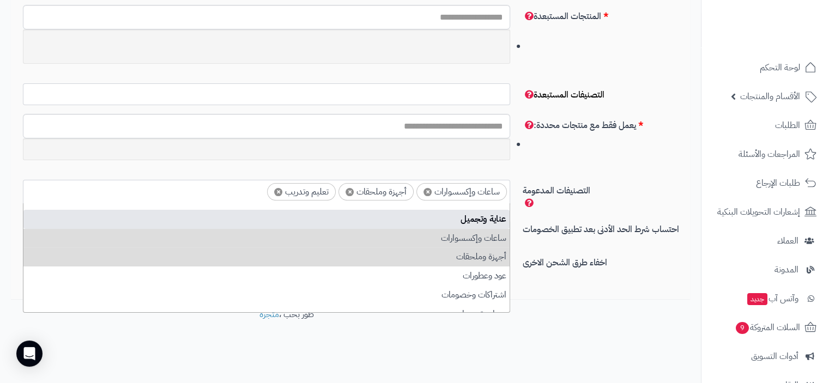
select select "***"
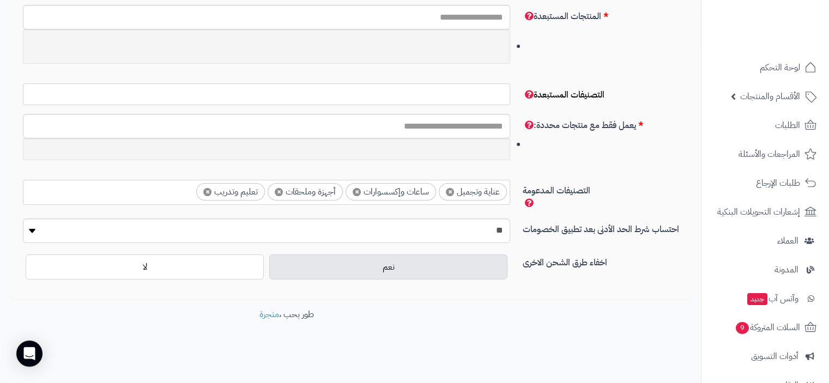
click at [177, 188] on input "search" at bounding box center [112, 189] width 164 height 13
click at [244, 192] on input "search" at bounding box center [205, 189] width 164 height 13
click at [170, 196] on ul "× عناية وتجميل × ساعات وإكسسوارات × أجهزة وملحقات × تعليم وتدريب" at bounding box center [266, 190] width 486 height 21
click at [246, 191] on input "search" at bounding box center [190, 189] width 164 height 13
click at [179, 198] on ul "× عناية وتجميل × ساعات وإكسسوارات × أجهزة وملحقات × تعليم وتدريب" at bounding box center [266, 190] width 486 height 21
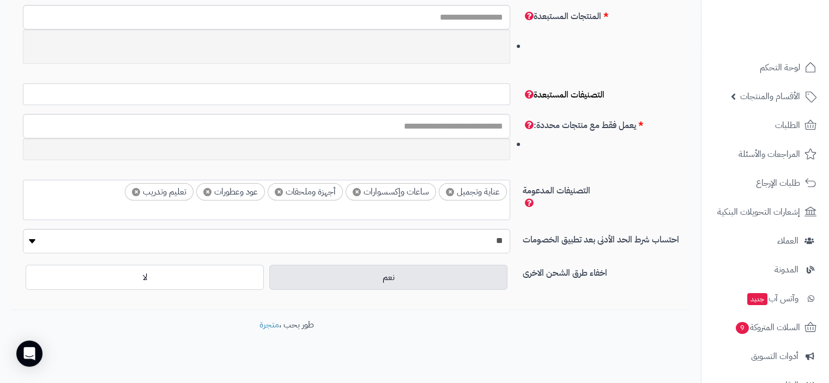
click at [114, 190] on ul "× عناية وتجميل × ساعات وإكسسوارات × أجهزة وملحقات × عود وعطورات × تعليم وتدريب" at bounding box center [266, 198] width 486 height 36
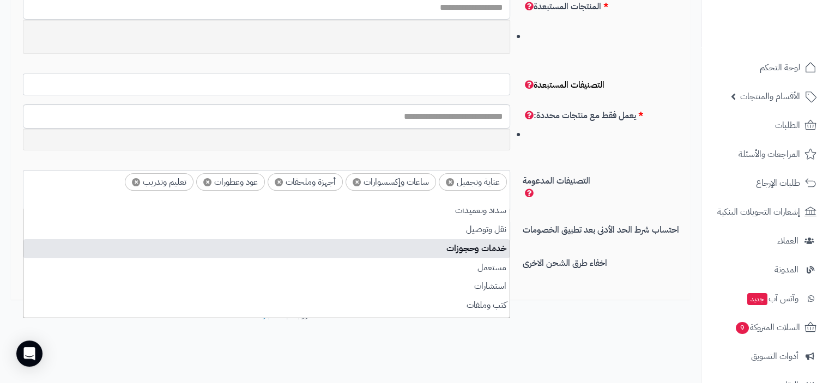
scroll to position [55, 0]
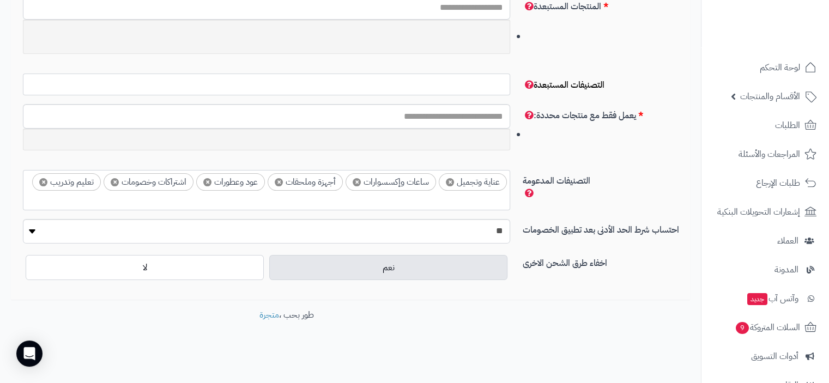
click at [477, 200] on input "search" at bounding box center [426, 200] width 164 height 13
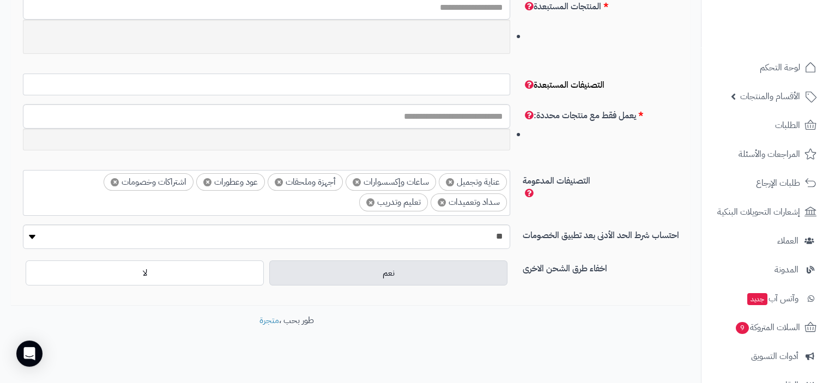
click at [345, 202] on input "search" at bounding box center [275, 200] width 164 height 13
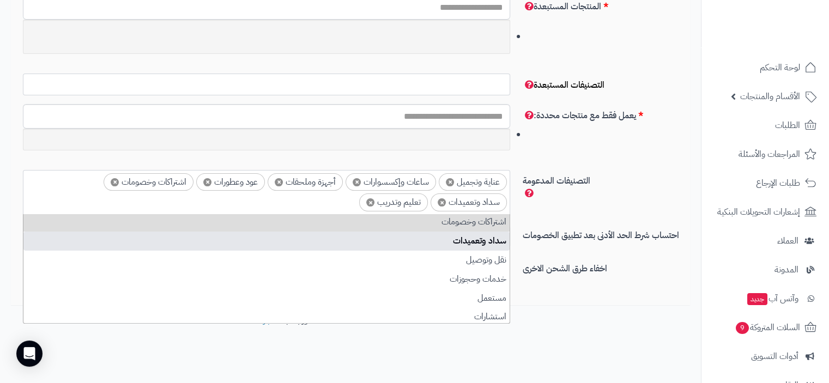
scroll to position [109, 0]
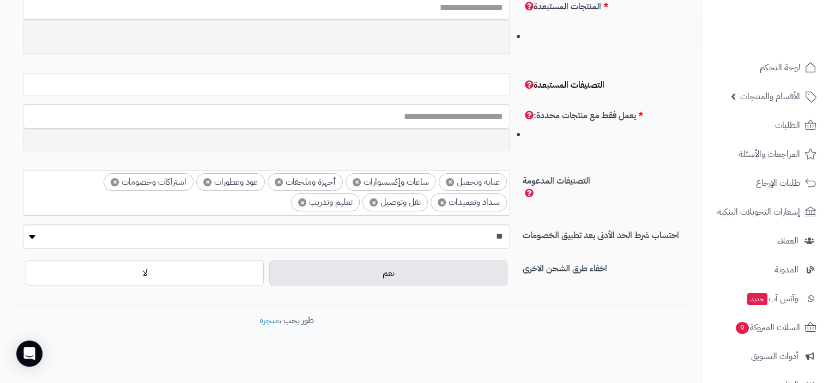
click at [257, 201] on input "search" at bounding box center [207, 200] width 164 height 13
click at [187, 206] on ul "× عناية وتجميل × ساعات وإكسسوارات × أجهزة وملحقات × عود وعطورات × اشتراكات وخصو…" at bounding box center [266, 191] width 486 height 41
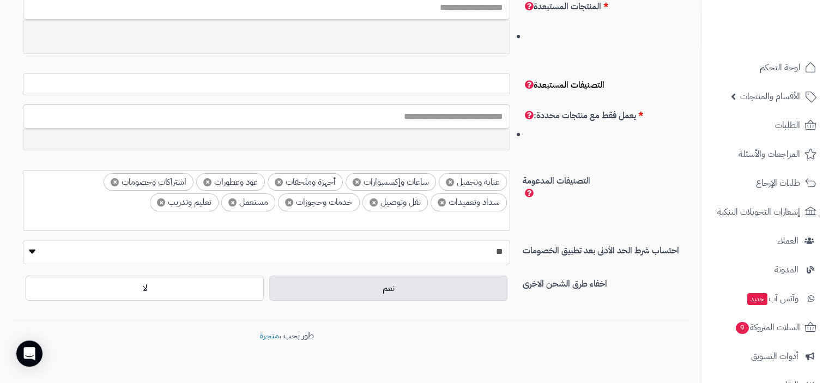
click at [127, 201] on ul "× عناية وتجميل × ساعات وإكسسوارات × أجهزة وملحقات × عود وعطورات × اشتراكات وخصو…" at bounding box center [266, 199] width 486 height 57
click at [81, 213] on ul "× عناية وتجميل × ساعات وإكسسوارات × أجهزة وملحقات × عود وعطورات × اشتراكات وخصو…" at bounding box center [266, 199] width 486 height 57
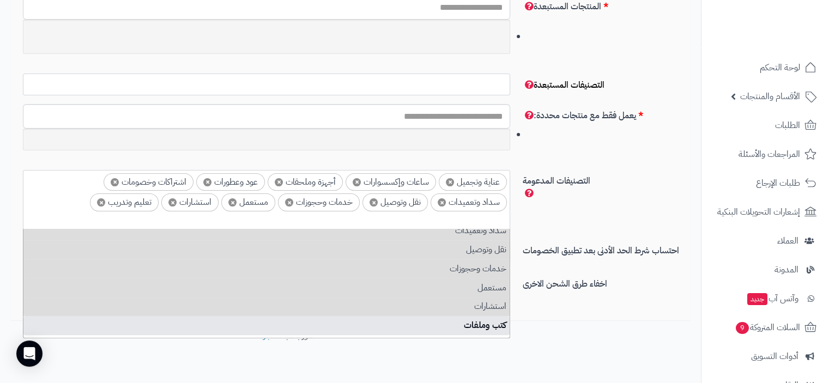
scroll to position [164, 0]
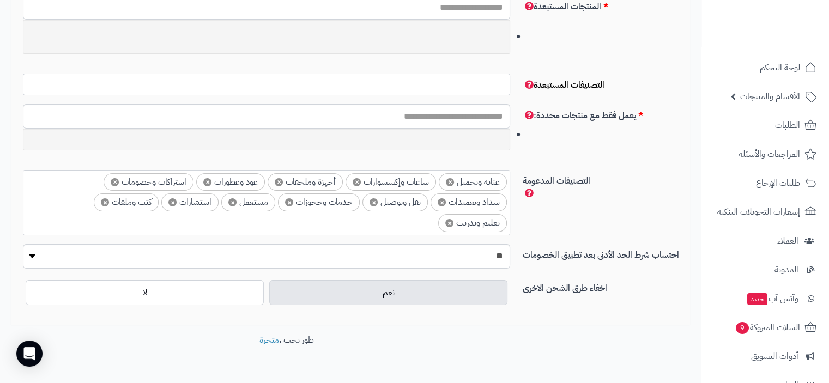
click at [318, 226] on ul "× عناية وتجميل × ساعات وإكسسوارات × أجهزة وملحقات × عود وعطورات × اشتراكات وخصو…" at bounding box center [266, 202] width 486 height 62
click at [304, 226] on ul "× عناية وتجميل × ساعات وإكسسوارات × أجهزة وملحقات × عود وعطورات × اشتراكات وخصو…" at bounding box center [266, 202] width 486 height 62
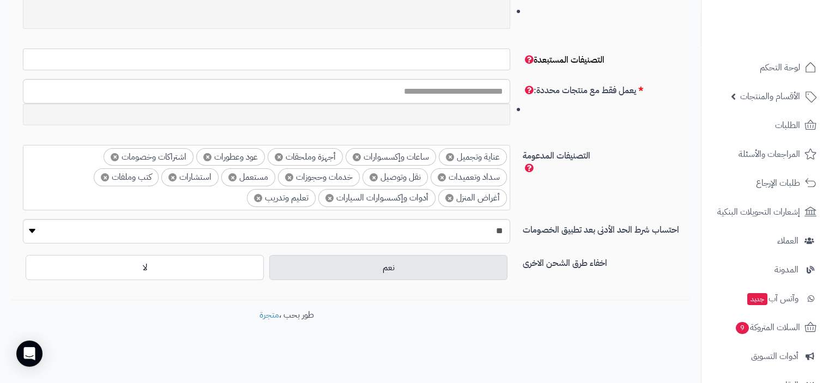
click at [215, 198] on input "search" at bounding box center [163, 195] width 164 height 13
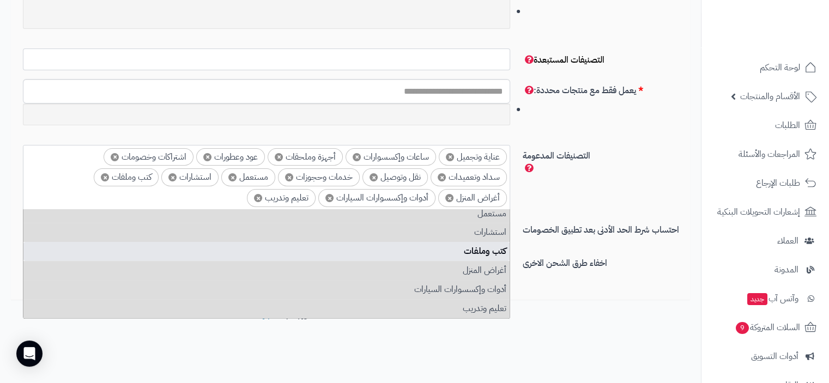
click at [544, 244] on div "احتساب شرط الحد الأدنى بعد تطبيق الخصومات ** ***" at bounding box center [351, 235] width 672 height 33
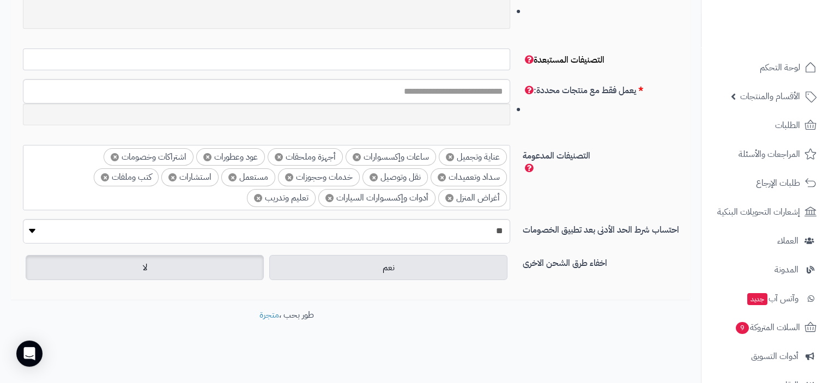
click at [196, 263] on label "لا" at bounding box center [145, 267] width 238 height 25
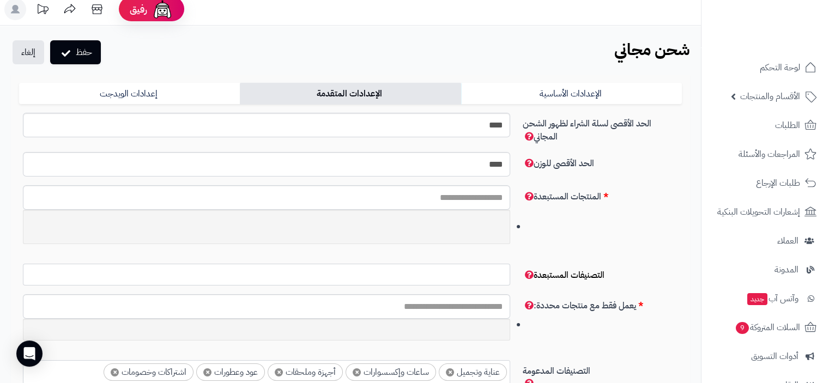
scroll to position [0, 0]
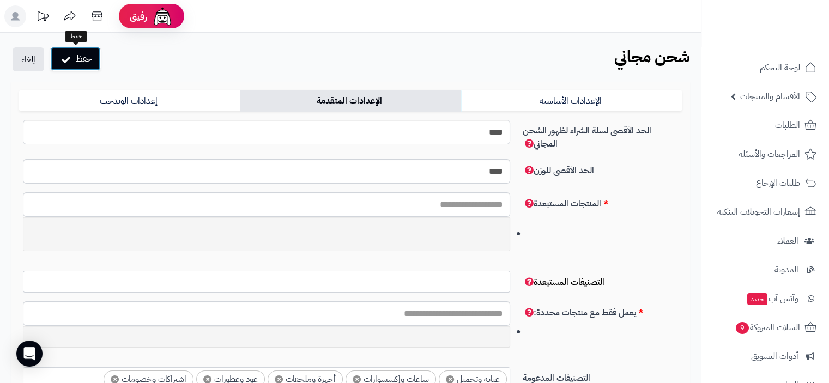
click at [76, 65] on button "حفظ" at bounding box center [75, 59] width 51 height 24
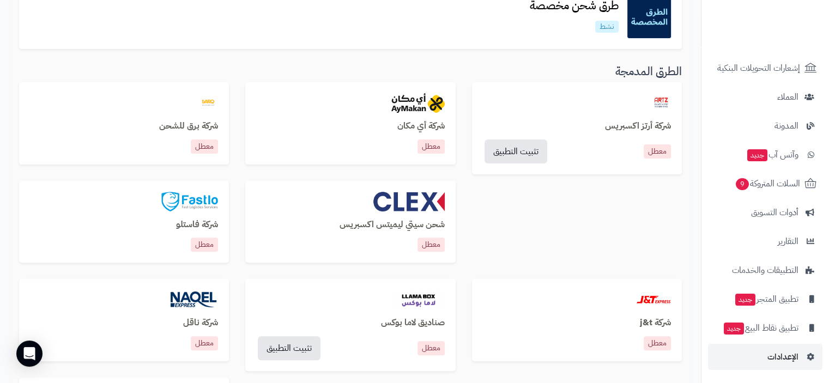
scroll to position [491, 0]
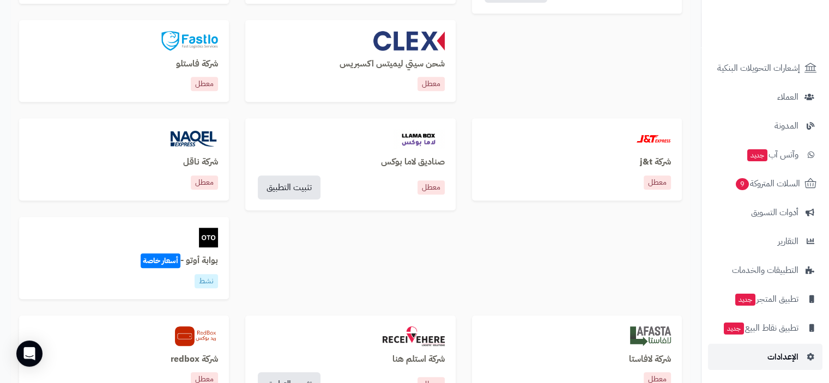
click at [787, 350] on span "الإعدادات" at bounding box center [783, 357] width 31 height 15
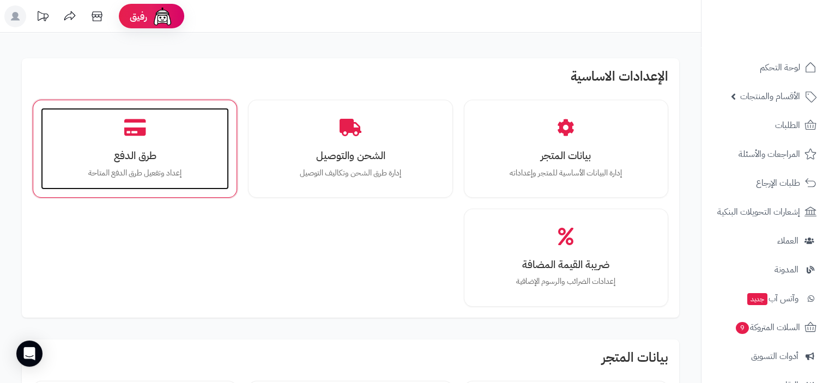
click at [141, 136] on icon at bounding box center [135, 127] width 22 height 19
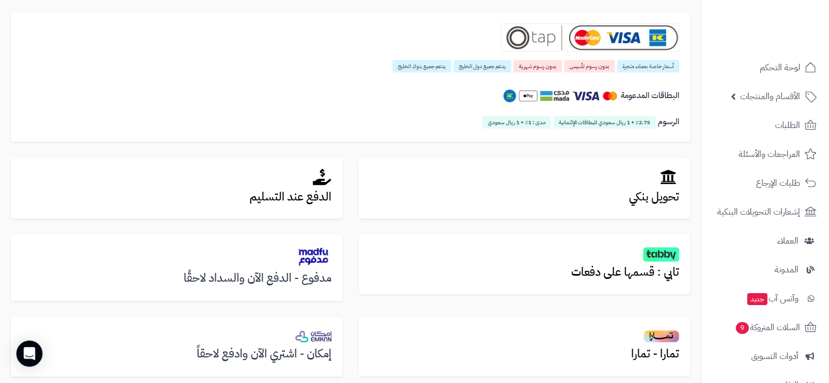
scroll to position [273, 0]
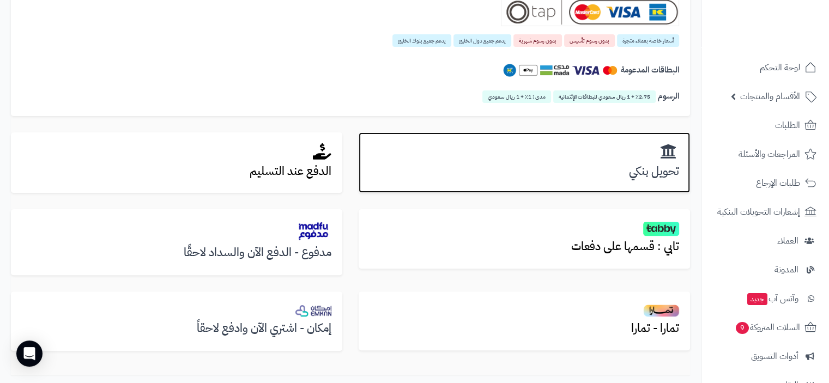
click at [528, 152] on h2 at bounding box center [525, 151] width 310 height 17
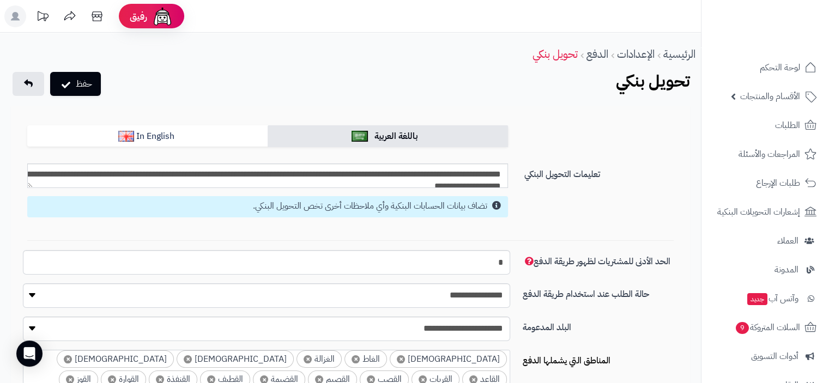
click at [306, 210] on small "تضاف بيانات الحسابات البنكية وأي ملاحظات أخرى تخص التحويل البنكي." at bounding box center [370, 206] width 234 height 13
click at [242, 207] on p "تضاف بيانات الحسابات البنكية وأي ملاحظات أخرى تخص التحويل البنكي." at bounding box center [268, 206] width 471 height 13
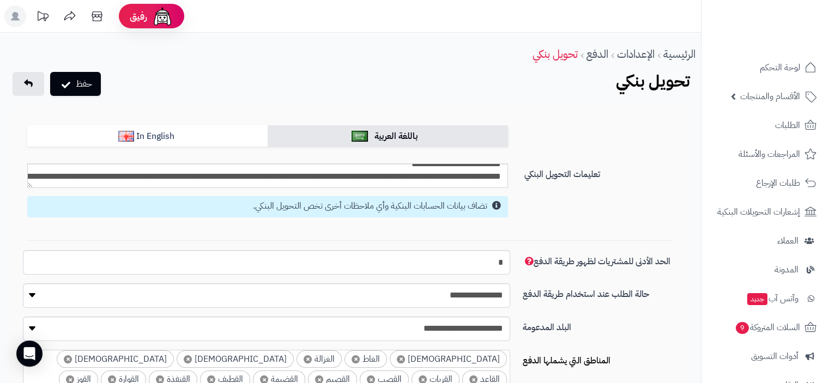
scroll to position [55, 0]
click at [299, 178] on textarea "**********" at bounding box center [267, 176] width 481 height 25
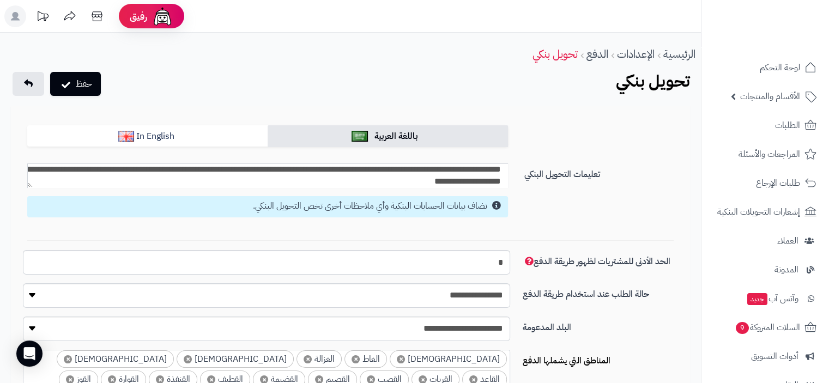
type textarea "**********"
drag, startPoint x: 446, startPoint y: 181, endPoint x: 445, endPoint y: 189, distance: 7.7
click at [445, 189] on div "**********" at bounding box center [267, 193] width 497 height 59
click at [444, 183] on textarea "**********" at bounding box center [267, 176] width 481 height 25
click at [443, 190] on div "**********" at bounding box center [267, 193] width 497 height 59
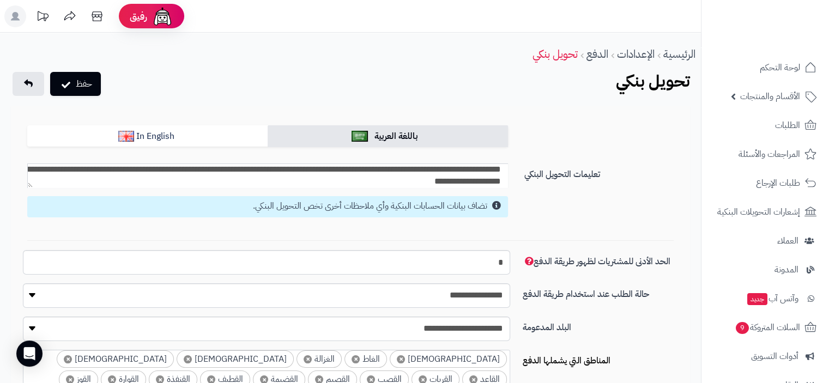
drag, startPoint x: 457, startPoint y: 180, endPoint x: 458, endPoint y: 189, distance: 8.7
click at [458, 192] on div "**********" at bounding box center [267, 193] width 497 height 59
click at [458, 185] on textarea "**********" at bounding box center [267, 176] width 481 height 25
drag, startPoint x: 473, startPoint y: 182, endPoint x: 472, endPoint y: 188, distance: 6.1
click at [473, 190] on div "**********" at bounding box center [267, 193] width 497 height 59
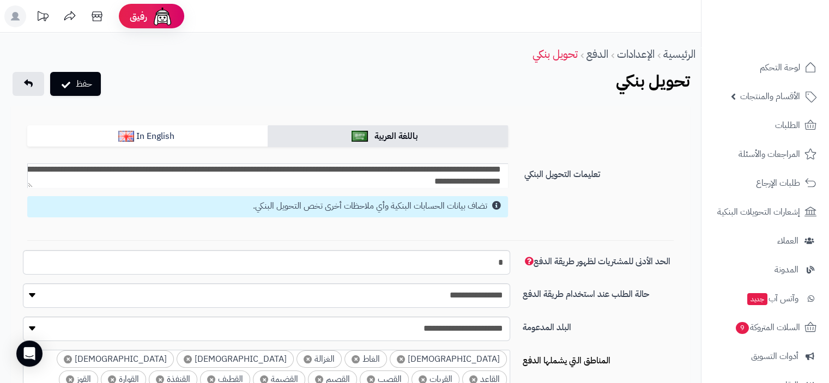
click at [456, 176] on textarea "**********" at bounding box center [267, 176] width 481 height 25
drag, startPoint x: 438, startPoint y: 179, endPoint x: 434, endPoint y: 214, distance: 35.2
click at [434, 214] on div "**********" at bounding box center [267, 193] width 497 height 59
click at [86, 173] on textarea "**********" at bounding box center [267, 176] width 481 height 25
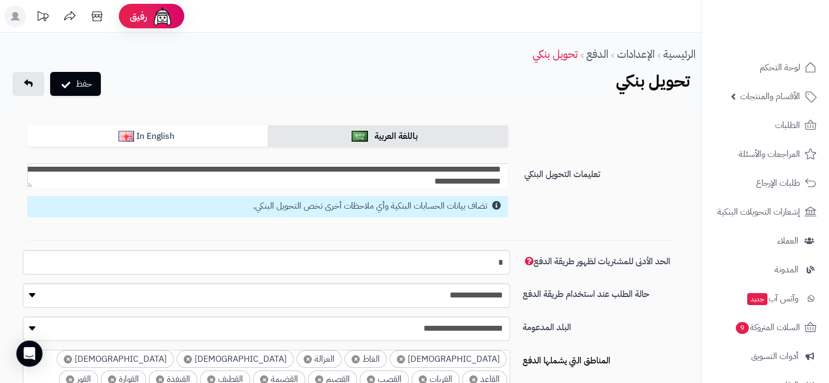
click at [86, 173] on textarea "**********" at bounding box center [267, 176] width 481 height 25
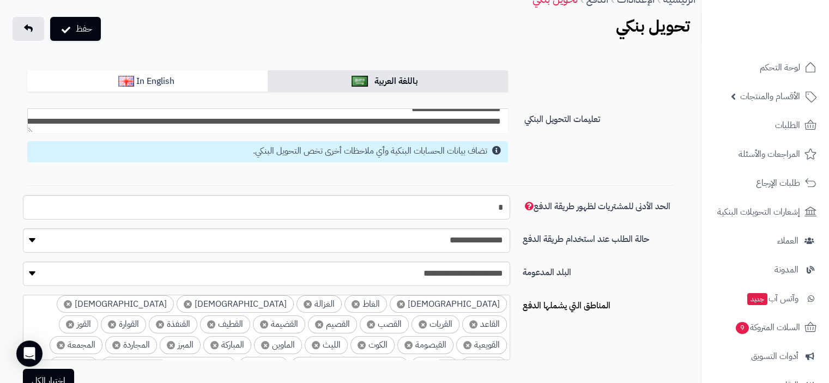
scroll to position [55, 0]
paste textarea "**********"
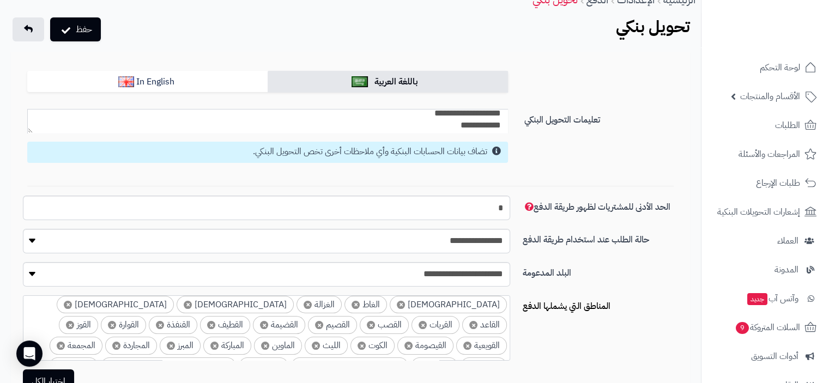
scroll to position [0, 0]
click at [387, 117] on textarea "**********" at bounding box center [267, 121] width 481 height 25
type textarea "**********"
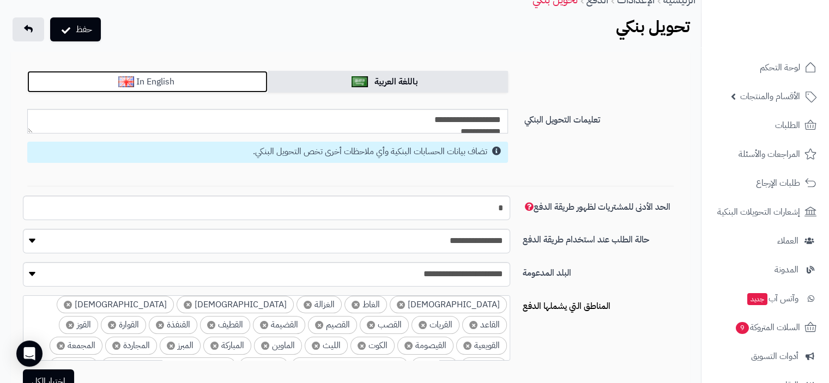
click at [202, 80] on link "In English" at bounding box center [147, 82] width 240 height 22
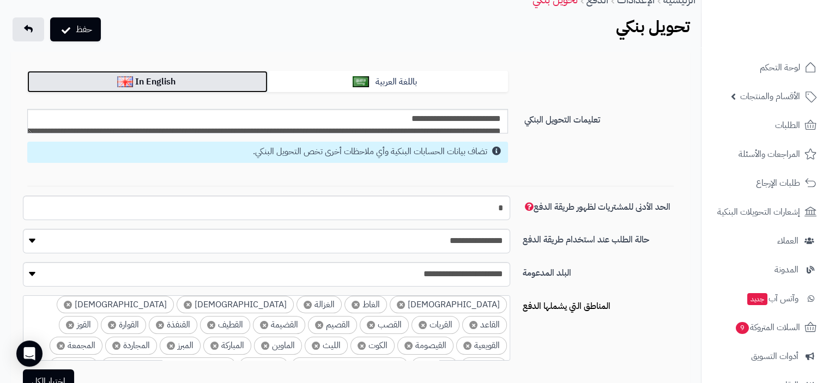
scroll to position [47, 0]
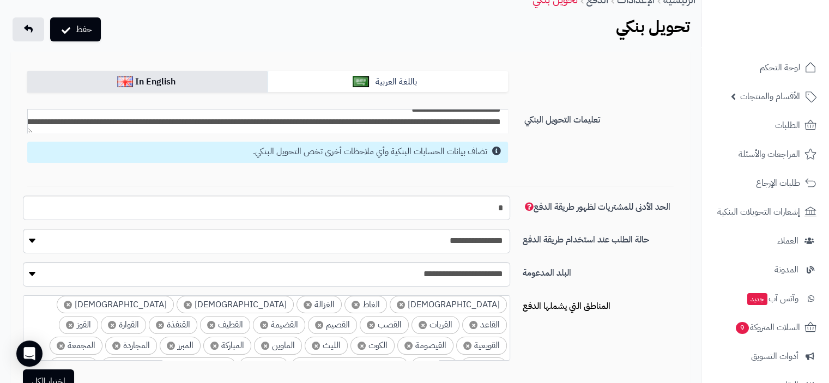
click at [377, 115] on textarea "**********" at bounding box center [267, 121] width 481 height 25
paste textarea "**********"
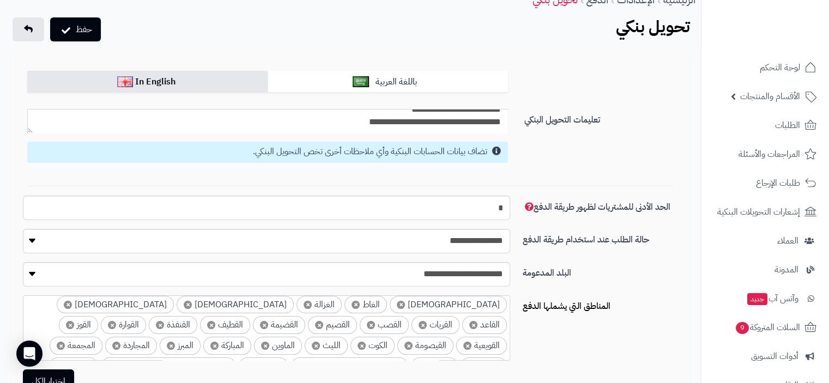
scroll to position [43, 0]
type textarea "**********"
click at [80, 22] on button "حفظ" at bounding box center [75, 29] width 51 height 24
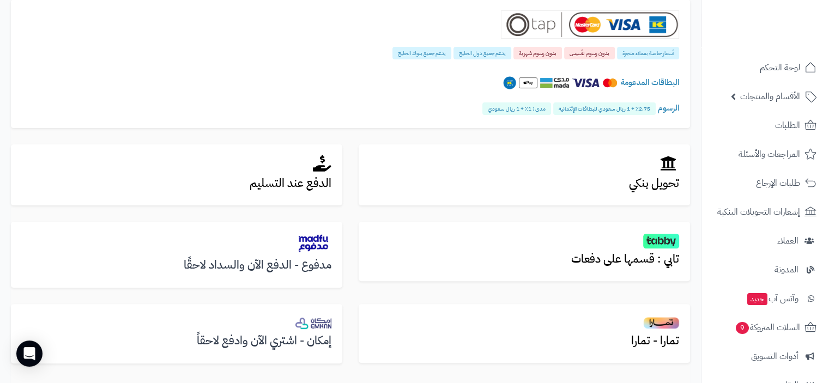
scroll to position [327, 0]
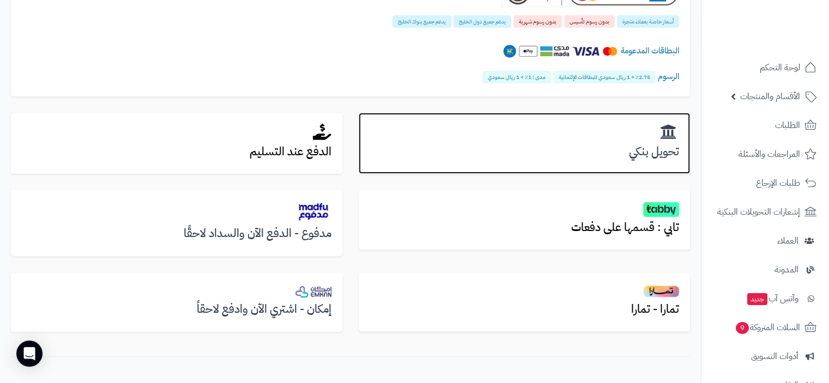
click at [469, 154] on h3 "تحويل بنكي" at bounding box center [525, 152] width 310 height 13
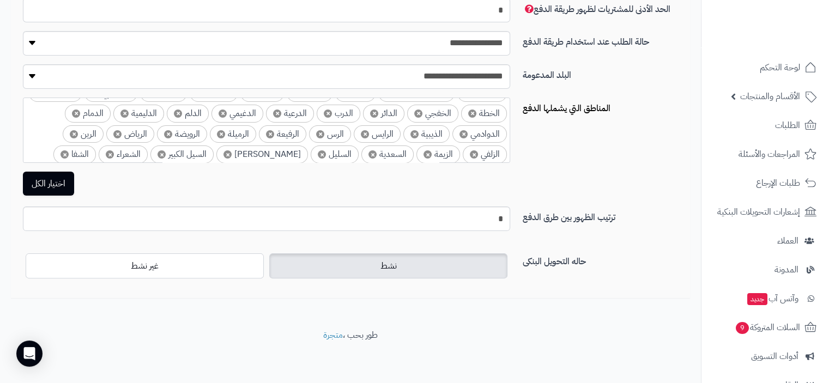
scroll to position [164, 0]
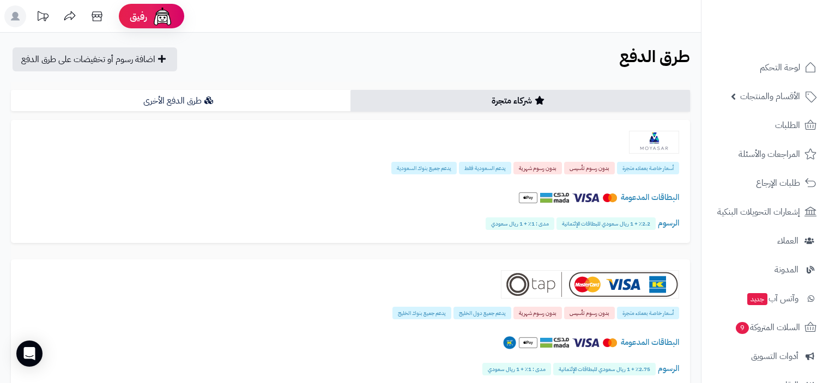
scroll to position [292, 0]
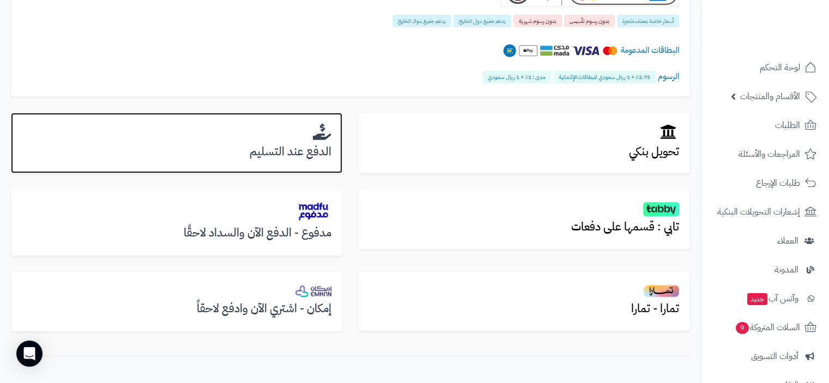
click at [297, 146] on h3 "الدفع عند التسليم" at bounding box center [177, 152] width 310 height 13
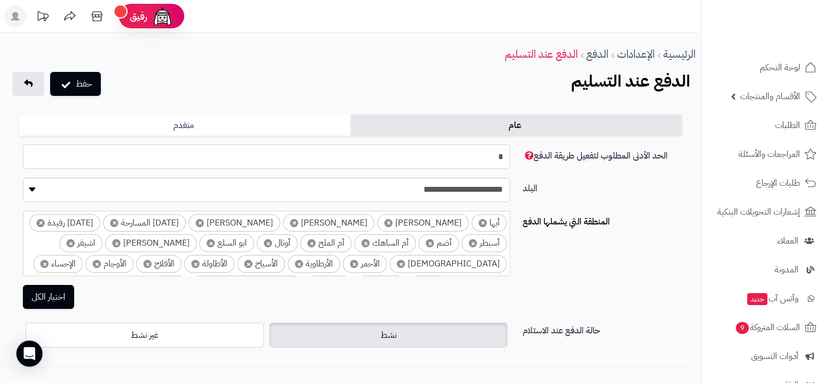
click at [452, 153] on input "*" at bounding box center [266, 157] width 487 height 25
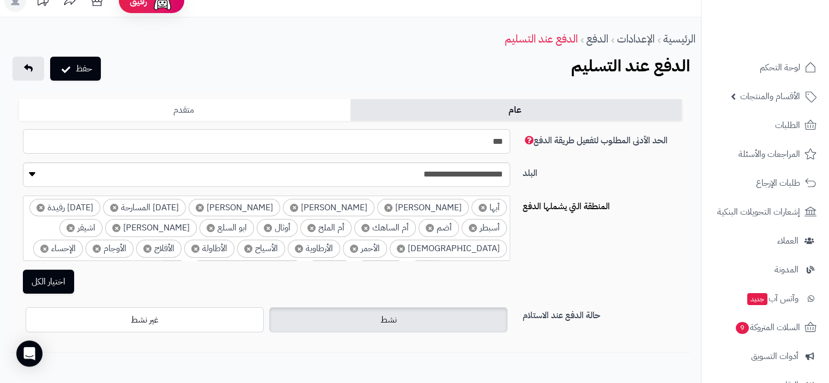
scroll to position [15, 0]
type input "***"
click at [190, 110] on link "متقدم" at bounding box center [185, 111] width 332 height 22
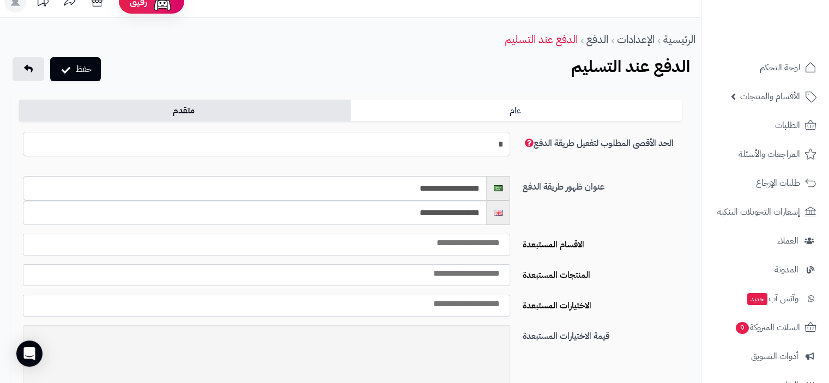
click at [489, 146] on input "*" at bounding box center [266, 144] width 487 height 25
type textarea "*"
click at [489, 146] on input "*" at bounding box center [266, 144] width 487 height 25
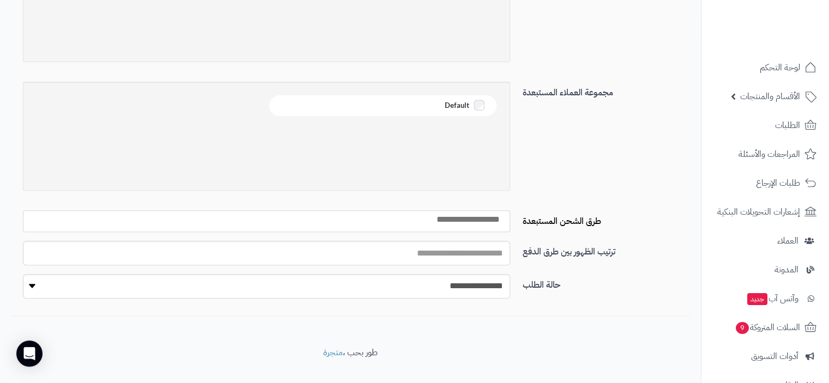
scroll to position [377, 0]
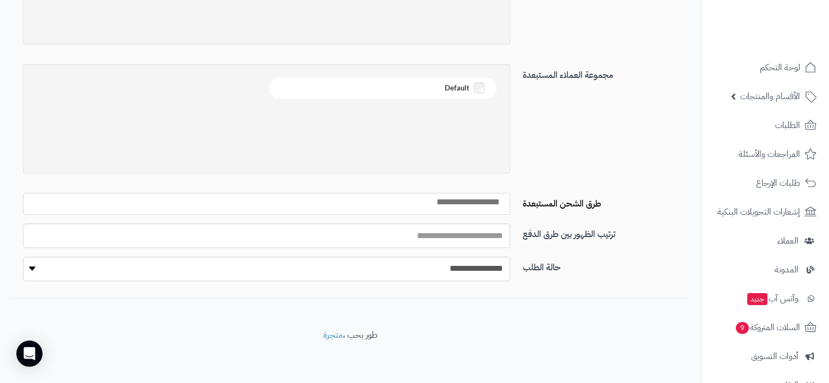
type input "****"
click at [417, 200] on input "search" at bounding box center [426, 202] width 164 height 13
click at [521, 185] on div "مجموعة العملاء المستبعدة Default" at bounding box center [351, 128] width 672 height 129
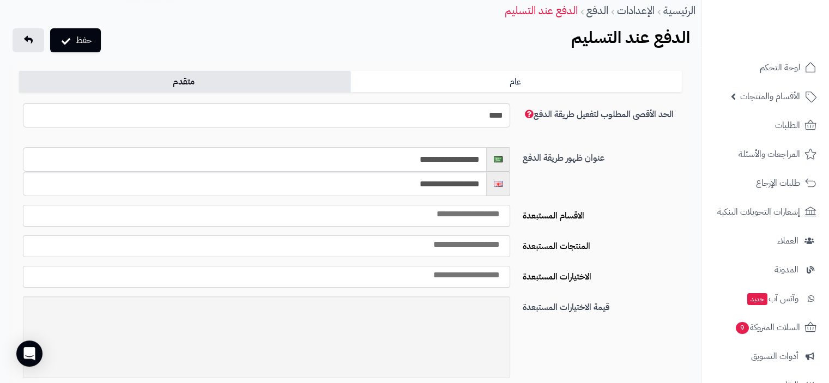
scroll to position [0, 0]
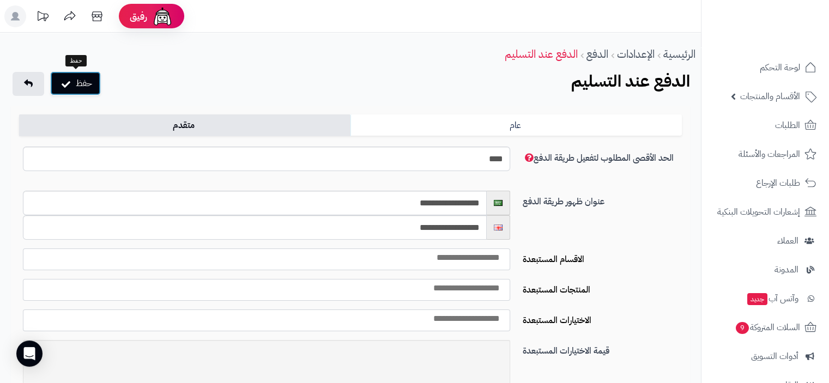
click at [88, 88] on button "حفظ" at bounding box center [75, 83] width 51 height 24
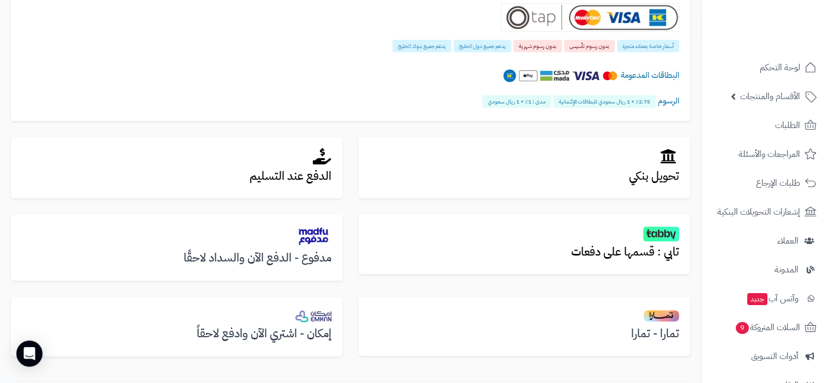
scroll to position [327, 0]
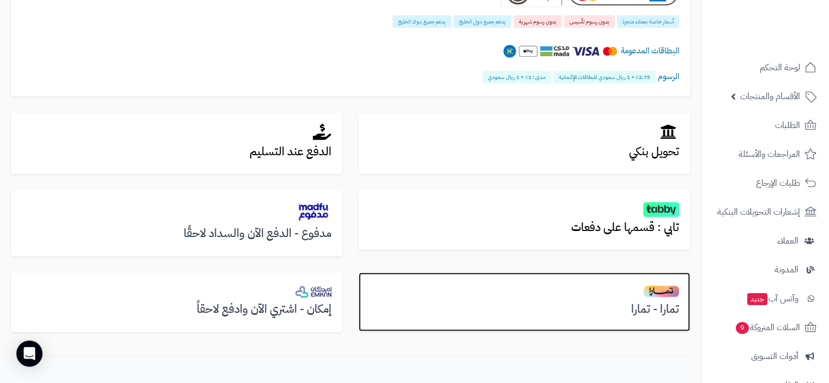
click at [590, 306] on h3 "تمارا - تمارا" at bounding box center [525, 309] width 310 height 13
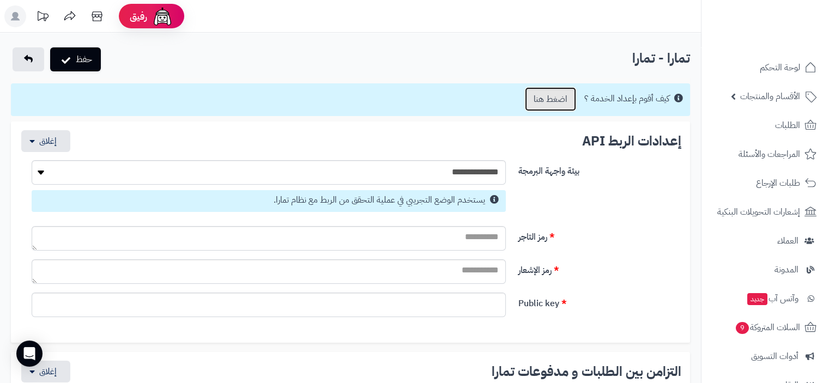
click at [561, 104] on link "اضغط هنا" at bounding box center [550, 99] width 51 height 24
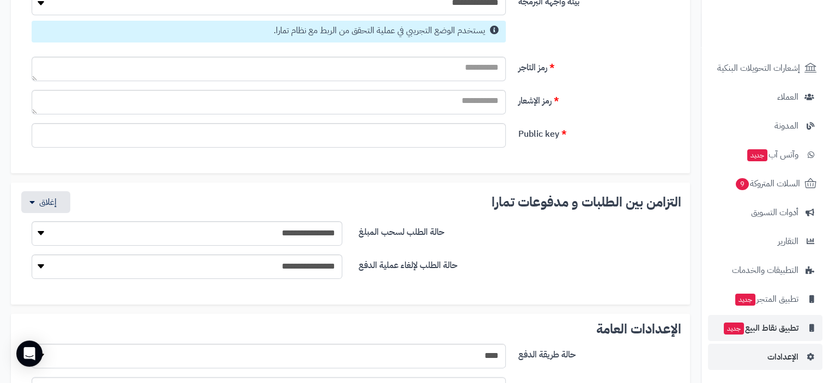
scroll to position [218, 0]
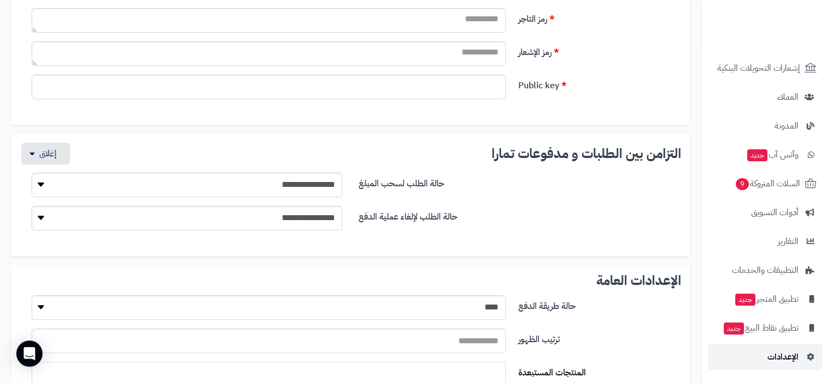
click at [784, 353] on span "الإعدادات" at bounding box center [783, 357] width 31 height 15
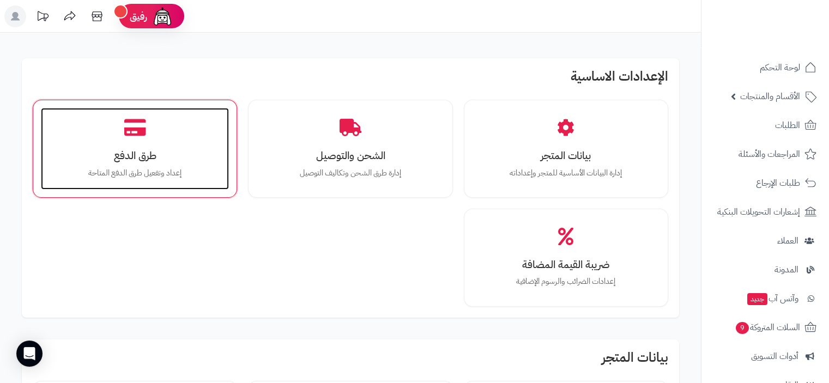
click at [172, 169] on p "إعداد وتفعيل طرق الدفع المتاحة" at bounding box center [135, 173] width 166 height 12
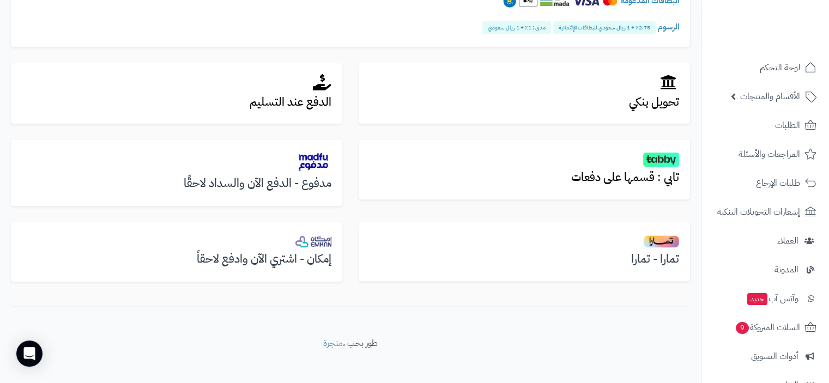
scroll to position [350, 0]
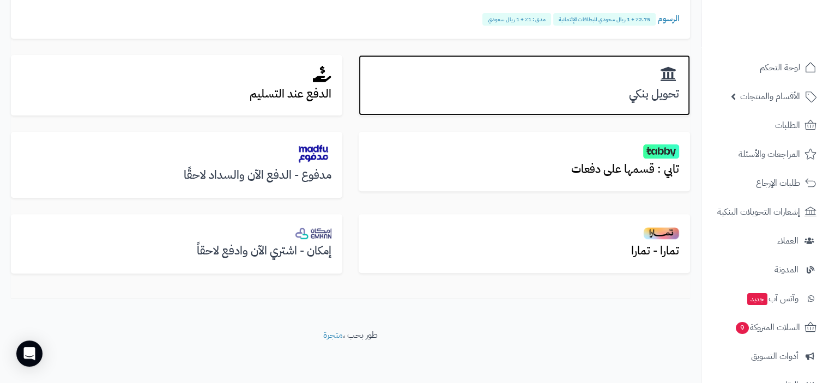
click at [560, 104] on div "تحويل بنكي" at bounding box center [525, 85] width 332 height 61
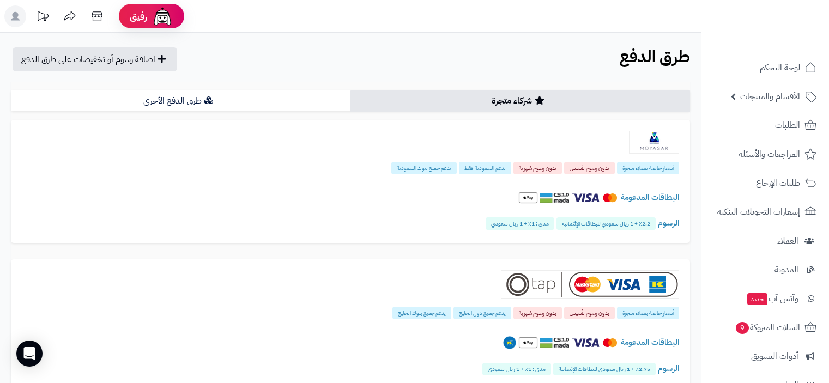
scroll to position [350, 0]
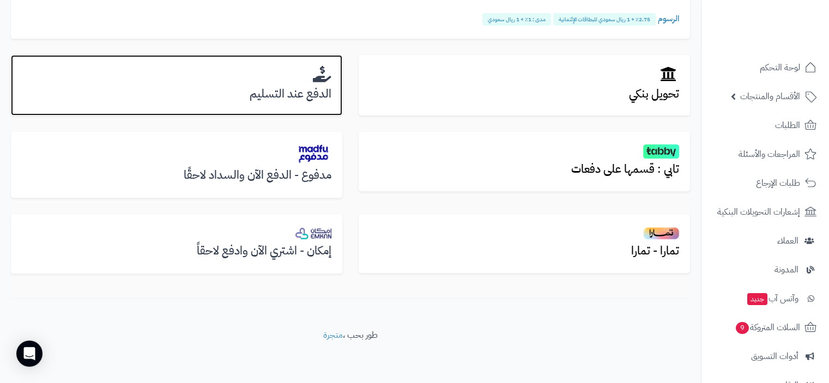
click at [311, 104] on div "الدفع عند التسليم" at bounding box center [177, 85] width 332 height 61
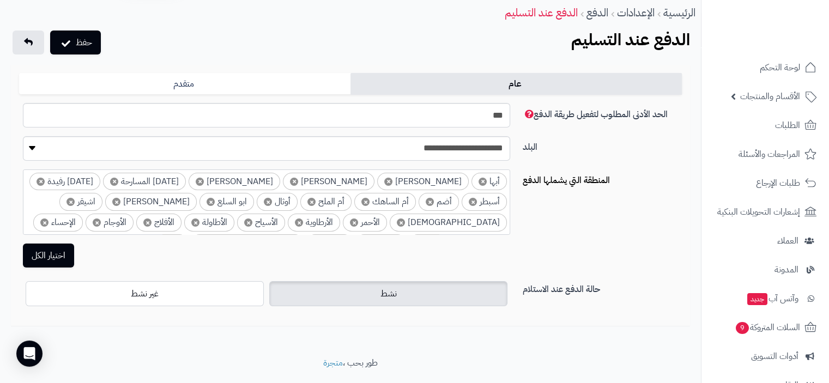
scroll to position [15, 0]
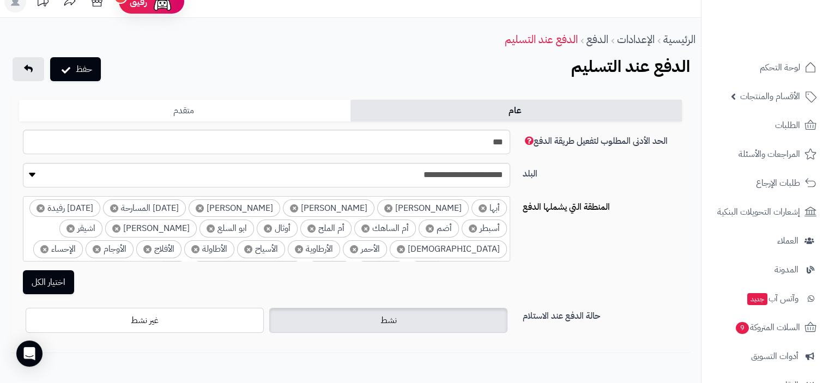
click at [216, 110] on link "متقدم" at bounding box center [185, 111] width 332 height 22
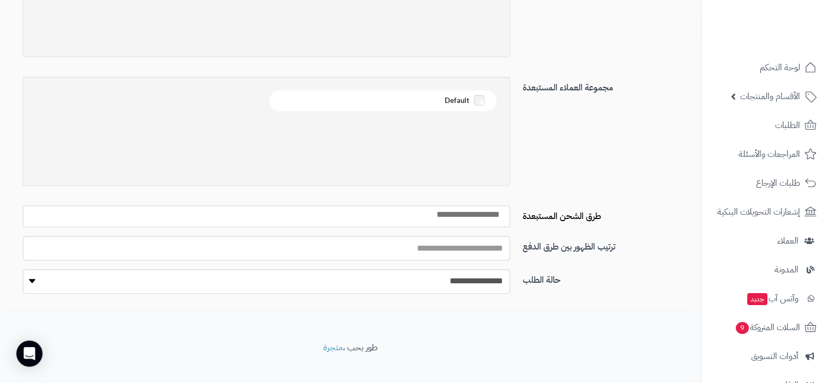
scroll to position [377, 0]
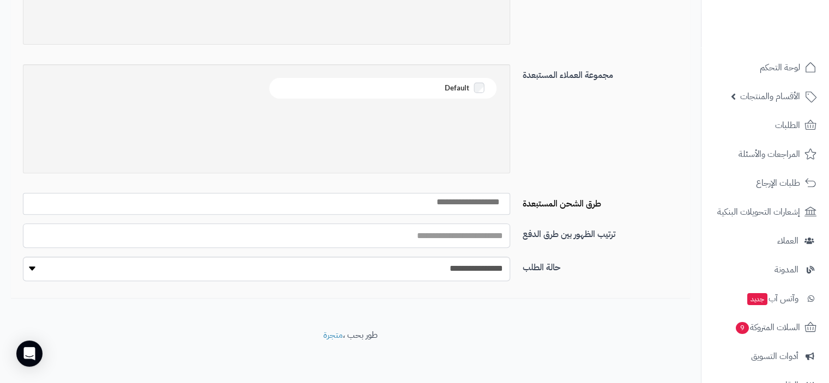
click at [436, 235] on input "البلد" at bounding box center [266, 236] width 487 height 25
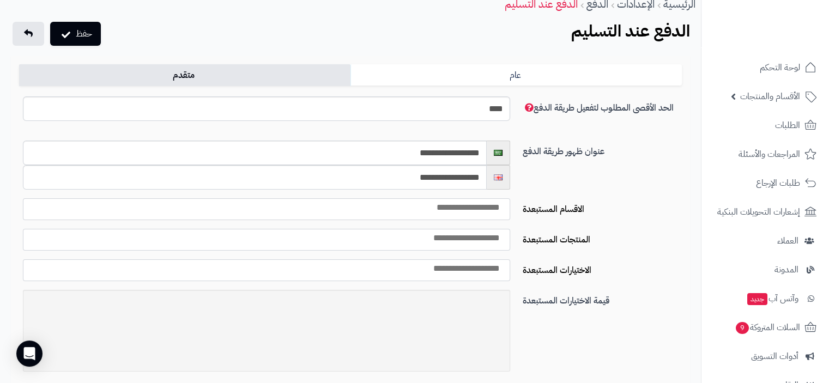
scroll to position [0, 0]
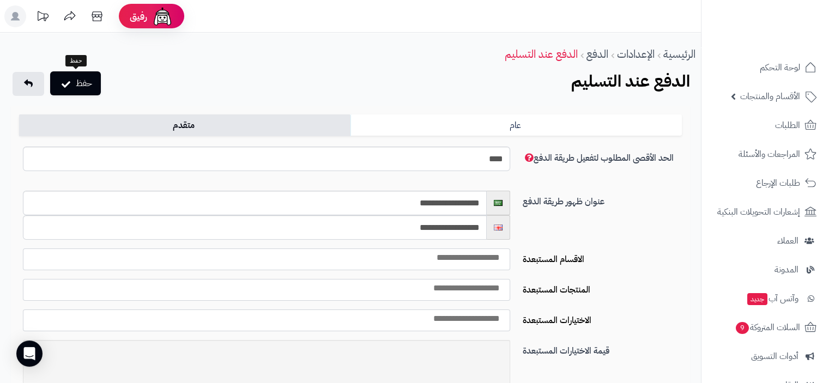
type input "*"
click at [87, 86] on button "حفظ" at bounding box center [75, 83] width 51 height 24
